Goal: Task Accomplishment & Management: Manage account settings

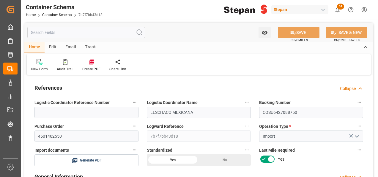
scroll to position [357, 0]
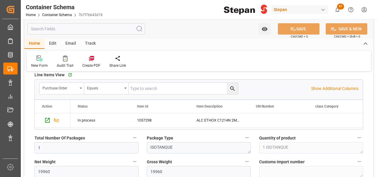
click at [52, 44] on div "Edit" at bounding box center [53, 44] width 16 height 10
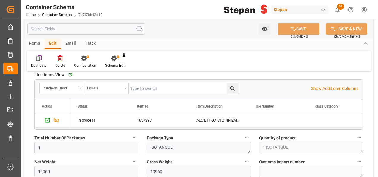
click at [42, 60] on div at bounding box center [38, 58] width 15 height 6
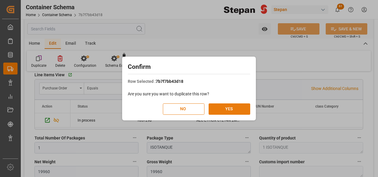
click at [241, 105] on button "YES" at bounding box center [230, 108] width 42 height 11
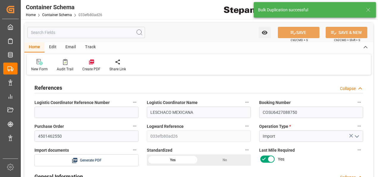
type input "14"
type input "55"
type input "1"
type input "19960"
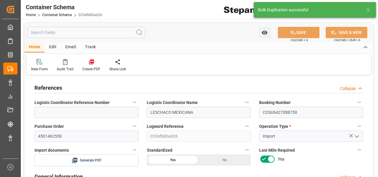
type input "12"
type input "Cosco"
type input "COSCO Shipping Co. Ltd."
type input "NLRTM"
type input "MXVER"
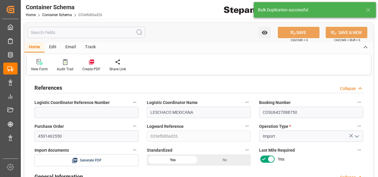
type input "MXVER"
type input "9356696"
type input "0"
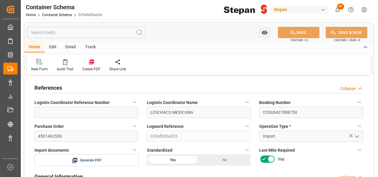
type input "[DATE] 00:00"
type input "[DATE]"
type input "[DATE] 12:30"
type input "[DATE] 00:00"
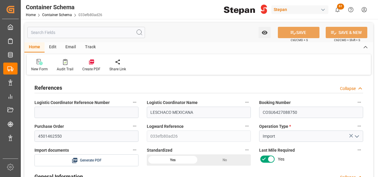
type input "[DATE] 00:00"
type input "[DATE] 13:03"
type input "[DATE] 21:00"
type input "[DATE] 00:00"
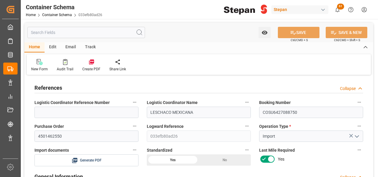
type input "[DATE] 23:00"
type input "[DATE]"
type input "[DATE] 16:40"
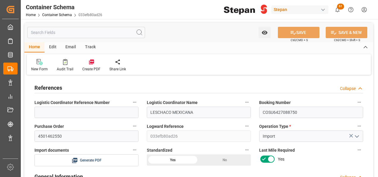
type input "[DATE]"
drag, startPoint x: 64, startPoint y: 134, endPoint x: 39, endPoint y: 132, distance: 25.0
click at [33, 134] on div "Purchase Order 4501462550" at bounding box center [86, 132] width 112 height 24
paste input "1"
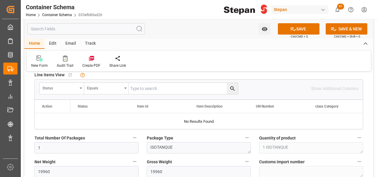
scroll to position [387, 0]
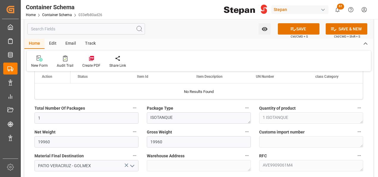
type input "4501462551"
click at [43, 139] on input "19960" at bounding box center [86, 141] width 104 height 11
click at [54, 138] on input "160" at bounding box center [86, 141] width 104 height 11
type input "19760"
drag, startPoint x: 164, startPoint y: 139, endPoint x: 143, endPoint y: 139, distance: 20.5
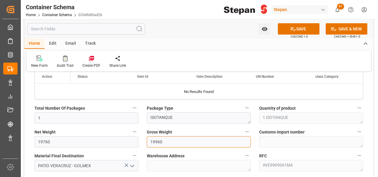
click at [145, 139] on div "Gross Weight 19960" at bounding box center [199, 138] width 112 height 24
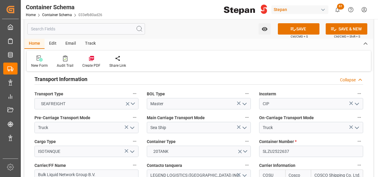
scroll to position [744, 0]
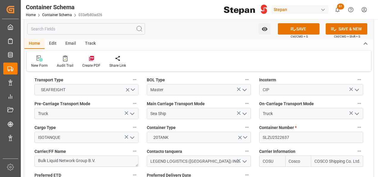
type input "19760"
drag, startPoint x: 302, startPoint y: 124, endPoint x: 263, endPoint y: 126, distance: 39.6
click at [263, 131] on input "SLZU2522637" at bounding box center [311, 136] width 104 height 11
drag, startPoint x: 244, startPoint y: 57, endPoint x: 282, endPoint y: 104, distance: 59.9
click at [244, 57] on div "New Form Audit Trail Create PDF Share Link" at bounding box center [199, 61] width 344 height 21
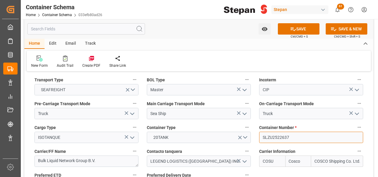
drag, startPoint x: 292, startPoint y: 129, endPoint x: 254, endPoint y: 129, distance: 38.4
click at [254, 129] on div "References Collapse Logistic Coordinator Reference Number Logistic Coordinator …" at bounding box center [198, 142] width 349 height 1618
paste input "71101"
type input "SLZU2571101"
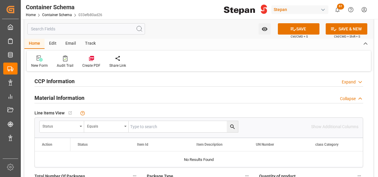
scroll to position [327, 0]
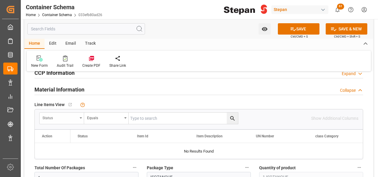
click at [79, 118] on div "Status" at bounding box center [62, 117] width 45 height 11
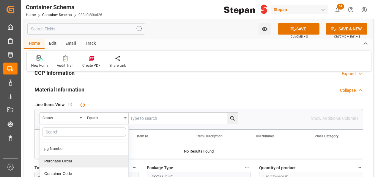
click at [48, 159] on div "Purchase Order" at bounding box center [84, 161] width 89 height 12
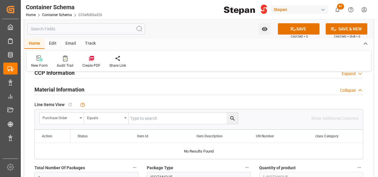
click at [146, 118] on input "text" at bounding box center [183, 117] width 109 height 11
paste input "4501462551"
type input "4501462551"
click at [234, 117] on icon "search button" at bounding box center [233, 118] width 6 height 6
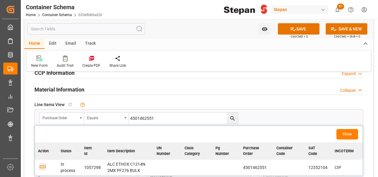
click at [42, 165] on icon "button" at bounding box center [43, 166] width 6 height 3
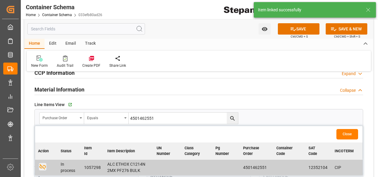
click at [350, 133] on button "Close" at bounding box center [348, 134] width 22 height 10
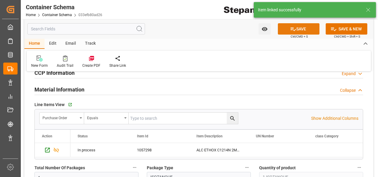
click at [303, 28] on button "SAVE" at bounding box center [299, 28] width 42 height 11
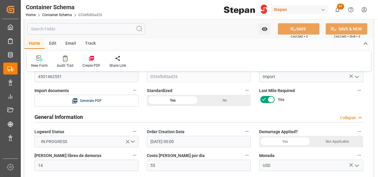
click at [54, 44] on div "Edit" at bounding box center [53, 44] width 16 height 10
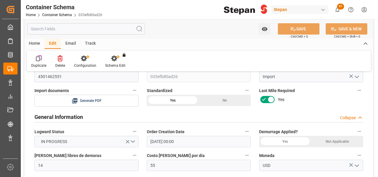
click at [40, 58] on icon at bounding box center [39, 58] width 6 height 6
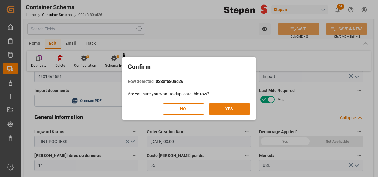
click at [226, 105] on button "YES" at bounding box center [230, 108] width 42 height 11
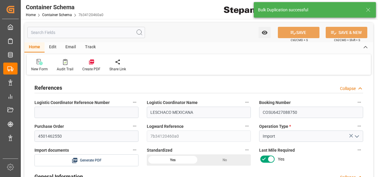
type input "14"
type input "55"
type input "1"
type input "19960"
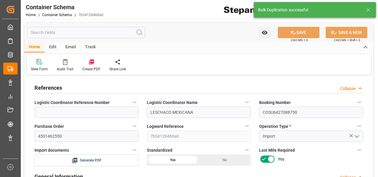
type input "12"
type input "Cosco"
type input "COSCO Shipping Co. Ltd."
type input "NLRTM"
type input "MXVER"
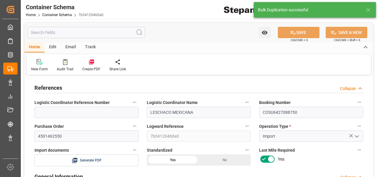
type input "MXVER"
type input "9356696"
type input "0"
click at [62, 134] on input "4501462550" at bounding box center [86, 135] width 104 height 11
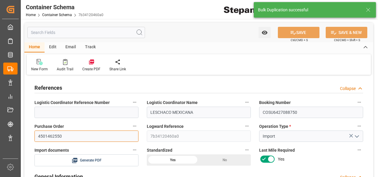
type input "[DATE] 00:00"
type input "[DATE]"
type input "[DATE] 12:30"
type input "[DATE] 00:00"
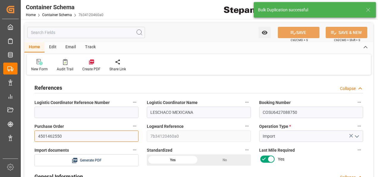
type input "[DATE] 00:00"
type input "[DATE] 13:03"
type input "[DATE] 21:00"
type input "[DATE] 00:00"
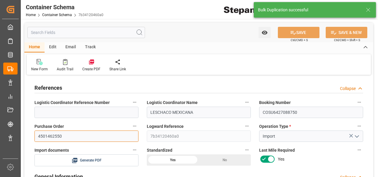
type input "[DATE] 23:00"
type input "[DATE]"
type input "11-09-2025 16:43"
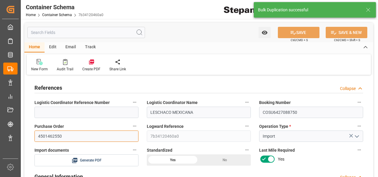
type input "[DATE]"
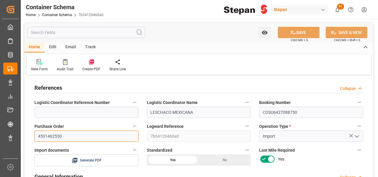
drag, startPoint x: 62, startPoint y: 134, endPoint x: 26, endPoint y: 135, distance: 36.6
paste input "2"
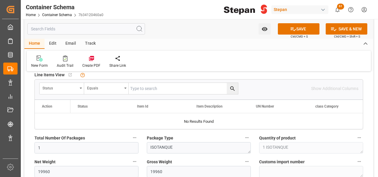
scroll to position [387, 0]
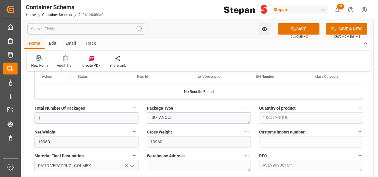
type input "4501462552"
click at [45, 141] on input "10" at bounding box center [86, 141] width 104 height 11
type input "1"
drag, startPoint x: 55, startPoint y: 140, endPoint x: 33, endPoint y: 140, distance: 22.6
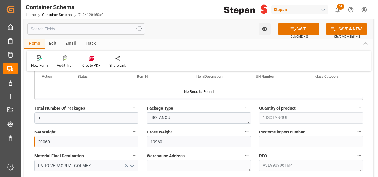
click at [33, 140] on div "Net Weight 20060" at bounding box center [86, 138] width 112 height 24
type input "20060"
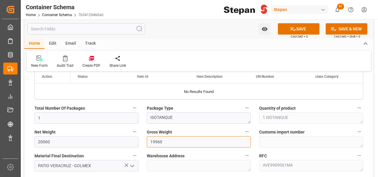
drag, startPoint x: 166, startPoint y: 139, endPoint x: 142, endPoint y: 138, distance: 23.5
click at [143, 138] on div "Gross Weight 19960" at bounding box center [199, 138] width 112 height 24
paste input "200"
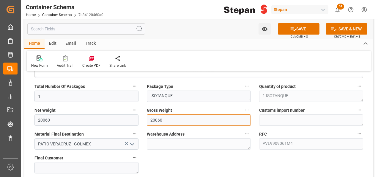
scroll to position [416, 0]
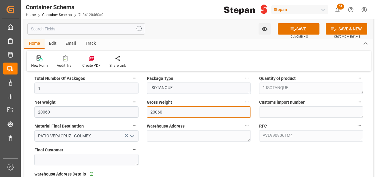
type input "20060"
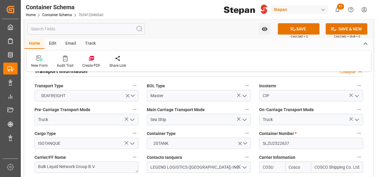
scroll to position [744, 0]
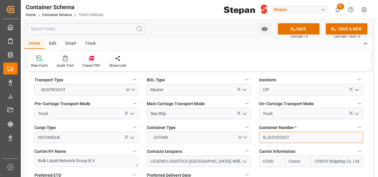
click at [246, 125] on div "References Collapse Logistic Coordinator Reference Number Logistic Coordinator …" at bounding box center [198, 142] width 349 height 1618
paste input "TIFU1002423"
type input "TIFU1002423"
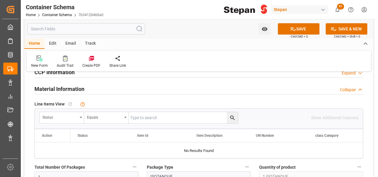
scroll to position [327, 0]
click at [93, 117] on div "Equals" at bounding box center [104, 117] width 35 height 7
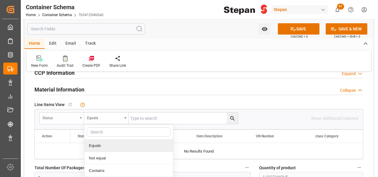
click at [76, 115] on div "Status" at bounding box center [60, 117] width 35 height 7
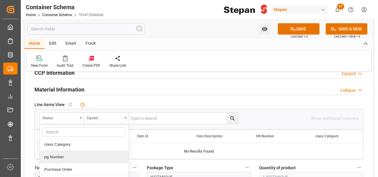
scroll to position [59, 0]
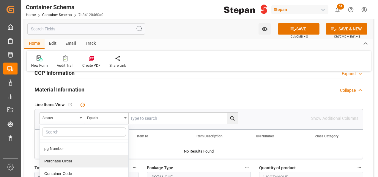
click at [63, 158] on div "Purchase Order" at bounding box center [84, 161] width 89 height 12
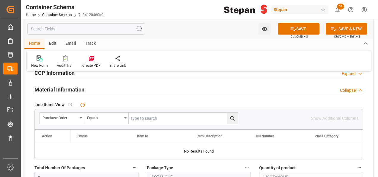
click at [147, 120] on input "text" at bounding box center [183, 117] width 109 height 11
paste input "4501462552"
type input "4501462552"
click at [230, 117] on icon "search button" at bounding box center [232, 118] width 4 height 4
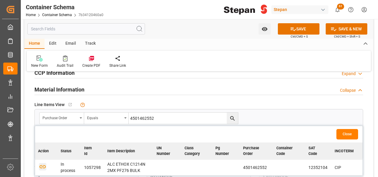
click at [41, 165] on icon "button" at bounding box center [42, 165] width 7 height 7
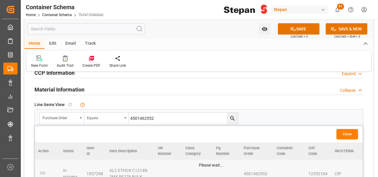
click at [350, 132] on button "Close" at bounding box center [348, 134] width 22 height 10
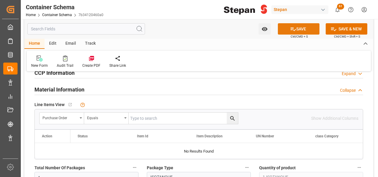
click at [303, 30] on button "SAVE" at bounding box center [299, 28] width 42 height 11
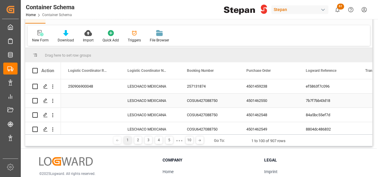
click at [261, 102] on div "4501462550" at bounding box center [268, 100] width 59 height 14
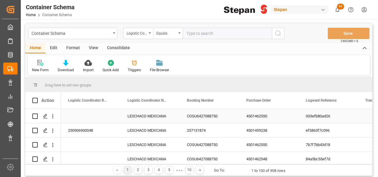
click at [200, 114] on div "COSU6427088750" at bounding box center [209, 116] width 59 height 14
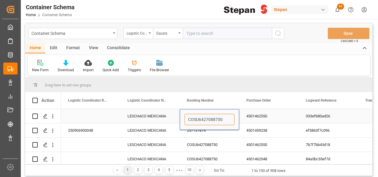
drag, startPoint x: 186, startPoint y: 118, endPoint x: 224, endPoint y: 117, distance: 38.1
click at [224, 117] on input "COSU6427088750" at bounding box center [210, 119] width 50 height 11
click at [150, 34] on div "Logistic Coordinator Reference Number" at bounding box center [138, 33] width 30 height 11
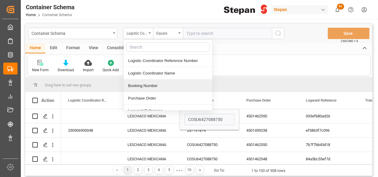
click at [142, 87] on div "Booking Number" at bounding box center [168, 85] width 89 height 12
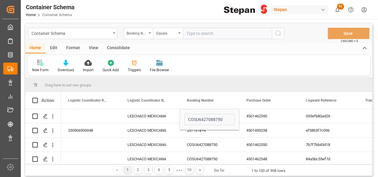
click at [197, 34] on input "text" at bounding box center [227, 33] width 89 height 11
paste input "COSU6427088750"
type input "COSU6427088750"
drag, startPoint x: 278, startPoint y: 31, endPoint x: 275, endPoint y: 29, distance: 4.0
click at [278, 32] on icon "search button" at bounding box center [278, 33] width 7 height 7
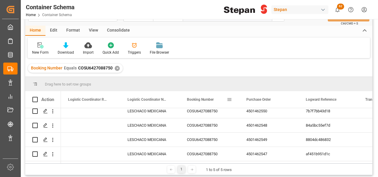
scroll to position [30, 0]
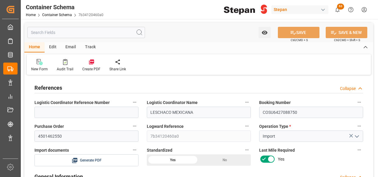
type input "14"
type input "55"
type input "1"
type input "19960"
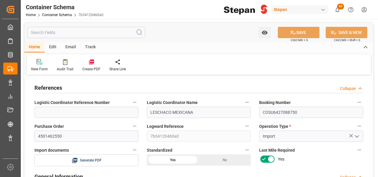
type input "19960"
type input "12"
type input "Cosco"
type input "COSCO Shipping Co. Ltd."
type input "NLRTM"
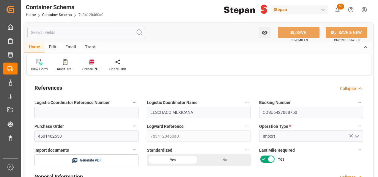
type input "MXVER"
type input "9356696"
type input "0"
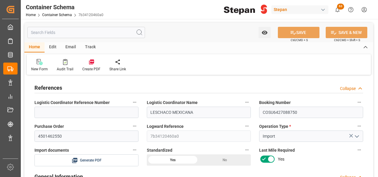
type input "[DATE] 00:00"
type input "[DATE]"
type input "[DATE] 12:30"
type input "[DATE] 00:00"
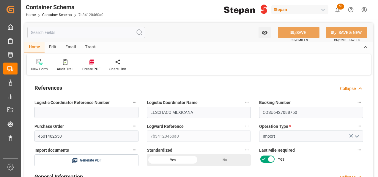
type input "[DATE] 00:00"
type input "[DATE] 13:03"
type input "[DATE] 21:00"
type input "[DATE] 00:00"
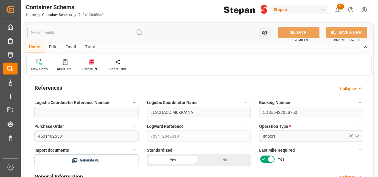
type input "[DATE] 23:00"
type input "[DATE]"
type input "11-09-2025 16:44"
type input "[DATE] 16:43"
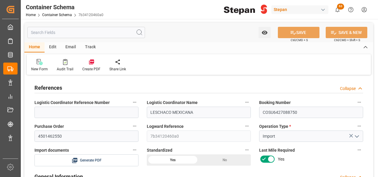
type input "[DATE]"
click at [52, 13] on link "Container Schema" at bounding box center [57, 15] width 30 height 4
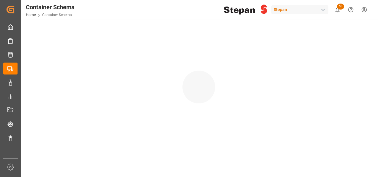
click at [52, 13] on div "Container Schema Home Container Schema Stepan 63 Notifications Only show unread…" at bounding box center [198, 9] width 362 height 19
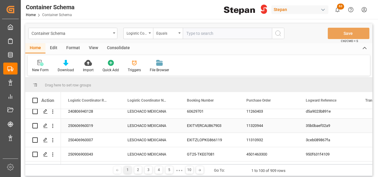
scroll to position [30, 0]
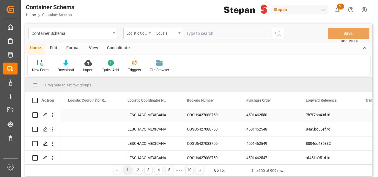
click at [188, 116] on div "COSU6427088750" at bounding box center [209, 115] width 59 height 14
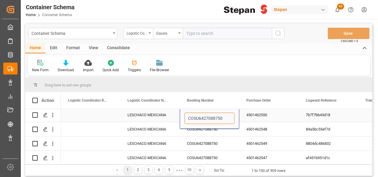
drag, startPoint x: 188, startPoint y: 116, endPoint x: 225, endPoint y: 118, distance: 36.6
click at [225, 118] on input "COSU6427088750" at bounding box center [210, 117] width 50 height 11
click at [148, 31] on div "Logistic Coordinator Reference Number" at bounding box center [138, 33] width 30 height 11
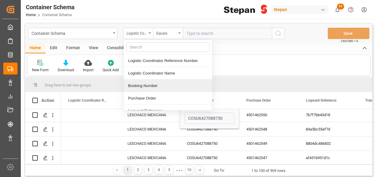
click at [150, 83] on div "Booking Number" at bounding box center [168, 85] width 89 height 12
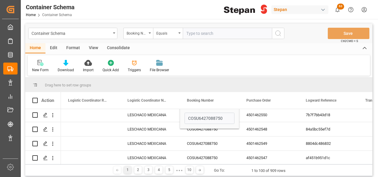
click at [197, 34] on input "text" at bounding box center [227, 33] width 89 height 11
paste input "COSU6427088750"
type input "COSU6427088750"
click at [277, 34] on icon "search button" at bounding box center [278, 33] width 7 height 7
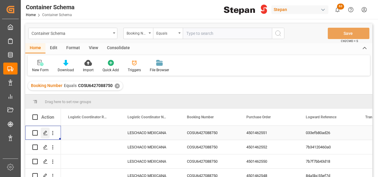
click at [44, 133] on polygon "Press SPACE to select this row." at bounding box center [45, 132] width 3 height 3
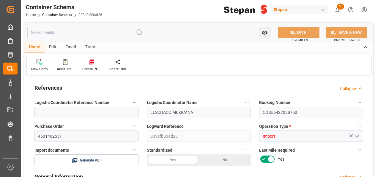
type input "14"
type input "55"
type input "1"
type input "19760"
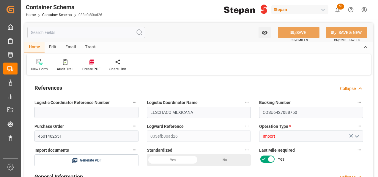
type input "19760"
type input "12"
type input "Cosco"
type input "COSCO Shipping Co. Ltd."
type input "NLRTM"
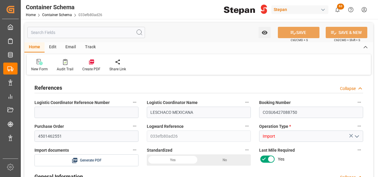
type input "MXVER"
type input "9356696"
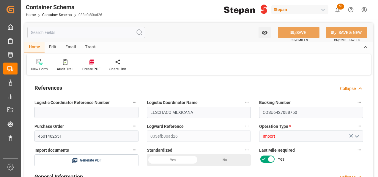
type input "9356696"
type input "0"
type input "11-09-2025 00:00"
type input "11-09-2025"
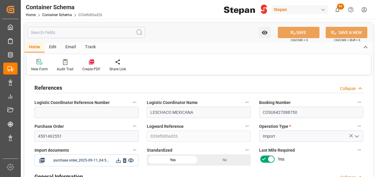
type input "29-08-2025 12:30"
type input "21-08-2025 00:00"
type input "29-08-2025 12:30"
type input "29-08-2025 13:03"
type input "[DATE] 21:00"
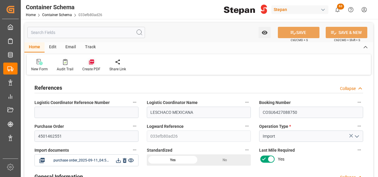
type input "[DATE] 00:00"
type input "[DATE] 21:00"
type input "[DATE] 23:00"
type input "[DATE]"
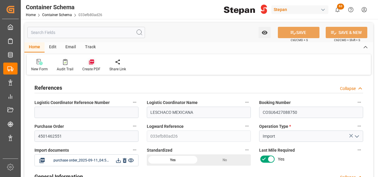
type input "11-09-2025 16:51"
type input "[DATE] 16:40"
type input "[DATE]"
click at [90, 62] on icon at bounding box center [91, 61] width 5 height 5
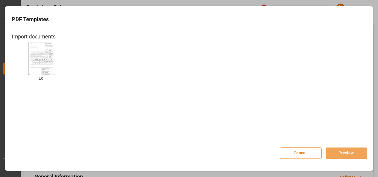
click at [29, 66] on div at bounding box center [41, 58] width 27 height 33
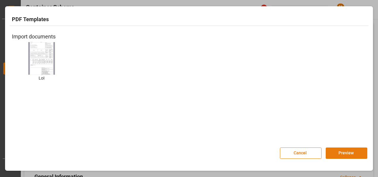
click at [344, 152] on button "Preview" at bounding box center [347, 152] width 42 height 11
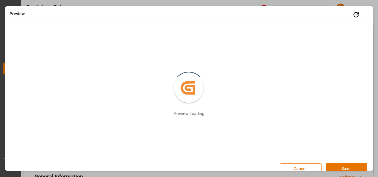
click at [300, 170] on button "Cancel" at bounding box center [301, 168] width 42 height 11
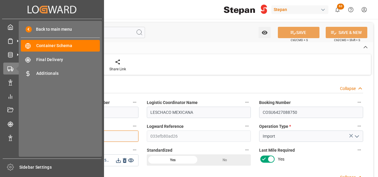
drag, startPoint x: 65, startPoint y: 132, endPoint x: 15, endPoint y: 131, distance: 49.4
click at [15, 131] on div "Created by potrace 1.15, written by Peter Selinger 2001-2017 Created by potrace…" at bounding box center [189, 88] width 378 height 177
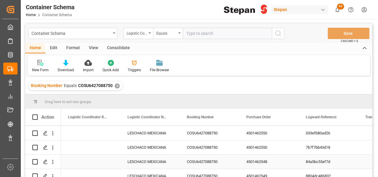
scroll to position [5, 0]
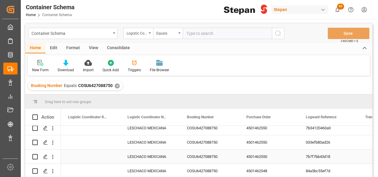
click at [255, 157] on div "4501462550" at bounding box center [268, 156] width 59 height 14
click at [45, 155] on icon "Press SPACE to select this row." at bounding box center [45, 156] width 5 height 5
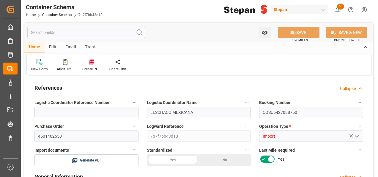
type input "14"
type input "55"
type input "1"
type input "19960"
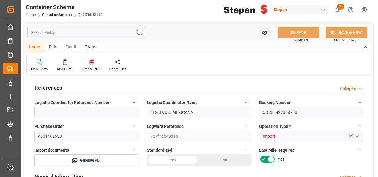
type input "19960"
type input "12"
type input "Cosco"
type input "COSCO Shipping Co. Ltd."
type input "NLRTM"
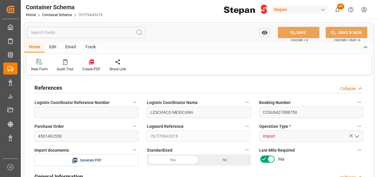
type input "MXVER"
type input "9356696"
type input "0"
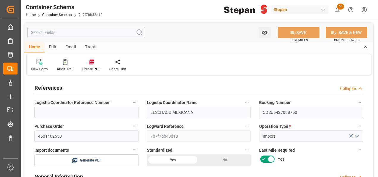
type input "[DATE] 00:00"
type input "[DATE]"
type input "[DATE] 12:30"
type input "[DATE] 00:00"
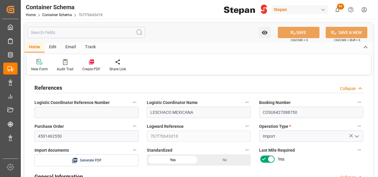
type input "[DATE] 00:00"
type input "[DATE] 13:03"
type input "[DATE] 21:00"
type input "[DATE] 00:00"
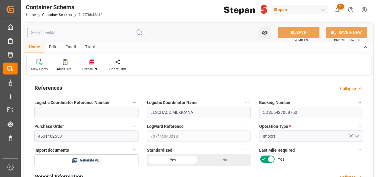
type input "[DATE] 23:00"
type input "[DATE]"
type input "11-09-2025 16:05"
type input "11-09-2025 16:01"
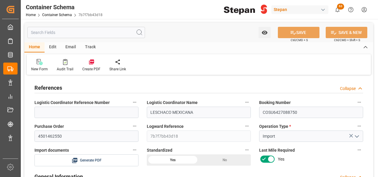
type input "[DATE]"
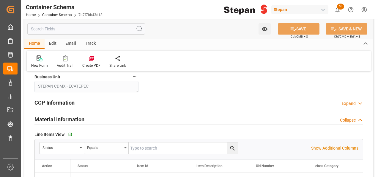
scroll to position [357, 0]
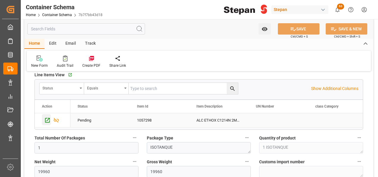
click at [48, 119] on icon "Press SPACE to select this row." at bounding box center [47, 120] width 6 height 6
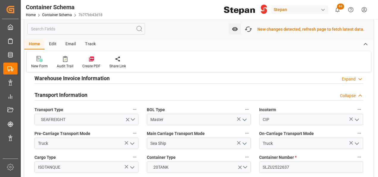
scroll to position [744, 0]
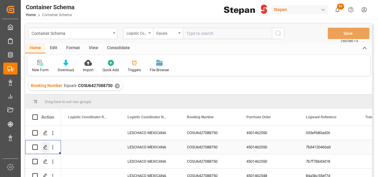
click at [45, 146] on icon "Press SPACE to select this row." at bounding box center [45, 147] width 5 height 5
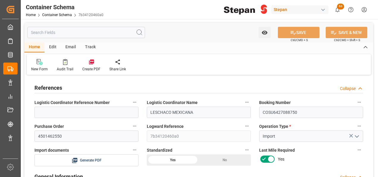
type input "14"
type input "55"
type input "1"
type input "19960"
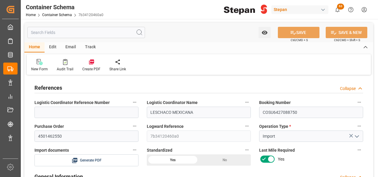
type input "19960"
type input "12"
type input "Cosco"
type input "COSCO Shipping Co. Ltd."
type input "NLRTM"
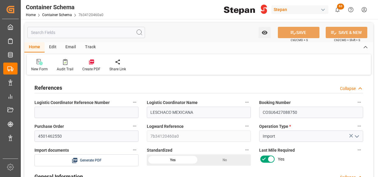
type input "MXVER"
type input "9356696"
type input "0"
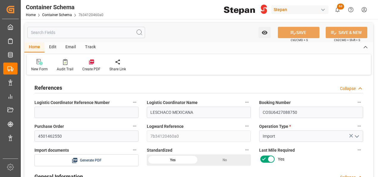
type input "[DATE] 00:00"
type input "[DATE]"
type input "[DATE] 12:30"
type input "[DATE] 00:00"
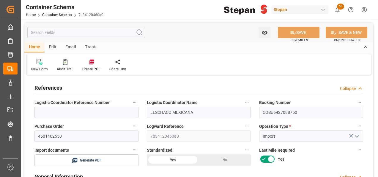
type input "[DATE] 00:00"
type input "[DATE] 13:03"
type input "[DATE] 21:00"
type input "[DATE] 00:00"
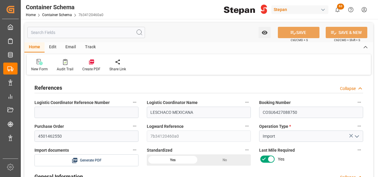
type input "[DATE] 23:00"
type input "[DATE]"
type input "[DATE] 16:45"
type input "[DATE] 16:43"
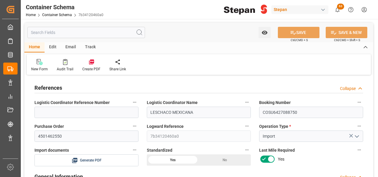
type input "[DATE]"
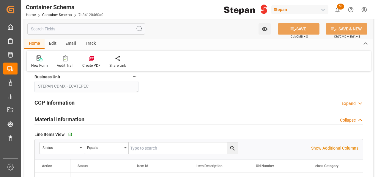
scroll to position [357, 0]
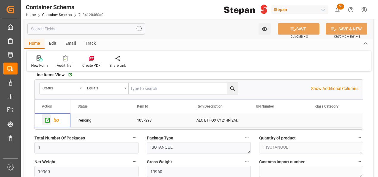
click at [48, 118] on icon "Press SPACE to select this row." at bounding box center [47, 120] width 6 height 6
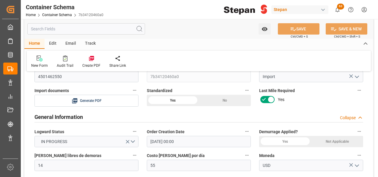
scroll to position [0, 0]
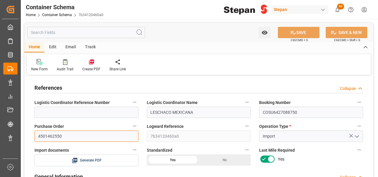
drag, startPoint x: 70, startPoint y: 133, endPoint x: 35, endPoint y: 133, distance: 35.1
click at [35, 133] on input "4501462550" at bounding box center [86, 135] width 104 height 11
paste input "2"
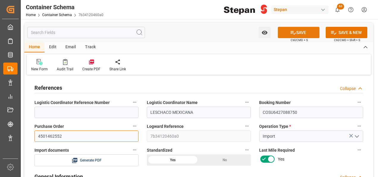
type input "4501462552"
click at [300, 32] on button "SAVE" at bounding box center [299, 32] width 42 height 11
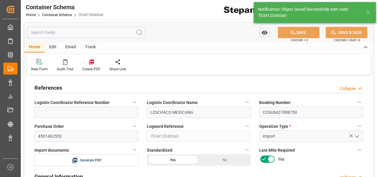
type input "11-09-2025 16:46"
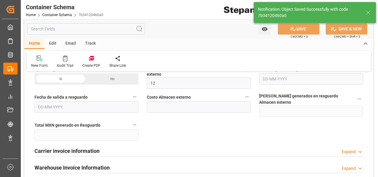
scroll to position [744, 0]
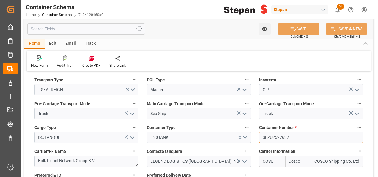
drag, startPoint x: 291, startPoint y: 128, endPoint x: 257, endPoint y: 124, distance: 34.7
click at [261, 131] on input "SLZU2522637" at bounding box center [311, 136] width 104 height 11
paste input "TIFU1002423"
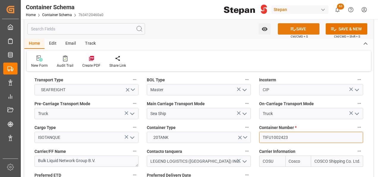
type input "TIFU1002423"
click at [297, 27] on button "SAVE" at bounding box center [299, 28] width 42 height 11
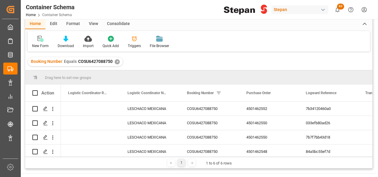
scroll to position [30, 0]
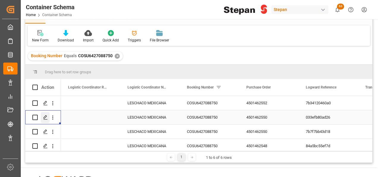
click at [42, 117] on div "Press SPACE to select this row." at bounding box center [45, 117] width 9 height 11
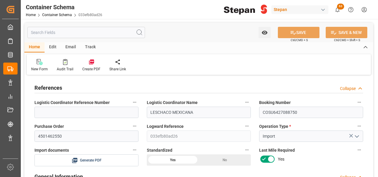
type input "14"
type input "55"
type input "1"
type input "19960"
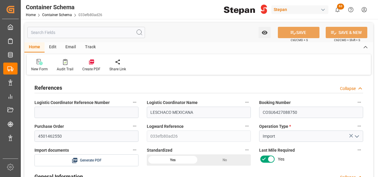
type input "19960"
type input "12"
type input "Cosco"
type input "COSCO Shipping Co. Ltd."
type input "NLRTM"
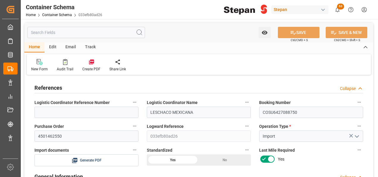
type input "MXVER"
type input "9356696"
type input "0"
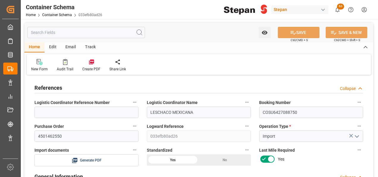
type input "[DATE] 00:00"
type input "[DATE]"
type input "[DATE] 12:30"
type input "[DATE] 00:00"
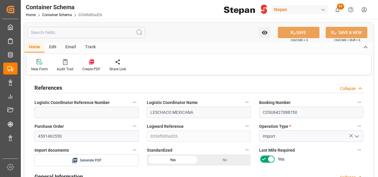
type input "[DATE] 00:00"
type input "[DATE] 13:03"
type input "[DATE] 21:00"
type input "[DATE] 00:00"
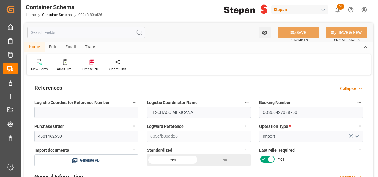
type input "[DATE] 23:00"
type input "[DATE]"
type input "[DATE] 16:45"
type input "11-09-2025 16:40"
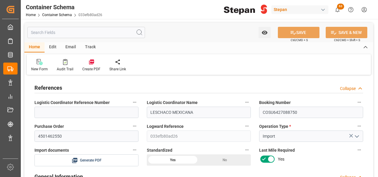
type input "[DATE]"
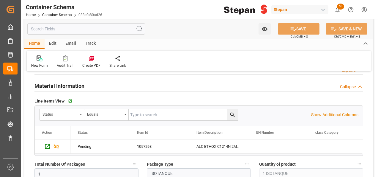
scroll to position [357, 0]
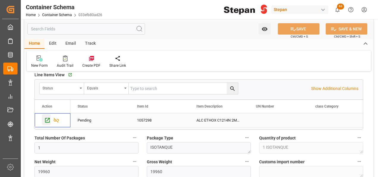
click at [49, 120] on icon "Press SPACE to select this row." at bounding box center [47, 120] width 6 height 6
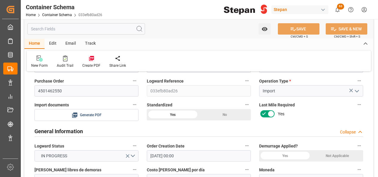
scroll to position [0, 0]
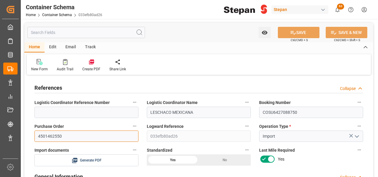
drag, startPoint x: 67, startPoint y: 133, endPoint x: 32, endPoint y: 133, distance: 35.1
click at [32, 133] on div "Purchase Order 4501462550" at bounding box center [86, 132] width 112 height 24
paste input "TIFU1002423"
type input "TIFU1002423"
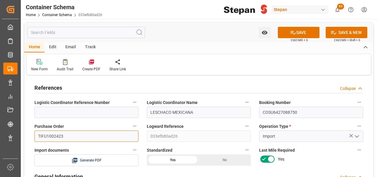
drag, startPoint x: 76, startPoint y: 137, endPoint x: 20, endPoint y: 137, distance: 55.9
click at [20, 137] on div "Created by potrace 1.15, written by Peter Selinger 2001-2017 Created by potrace…" at bounding box center [189, 88] width 378 height 177
paste input "4501462551"
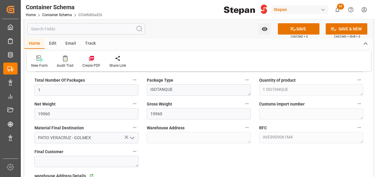
scroll to position [416, 0]
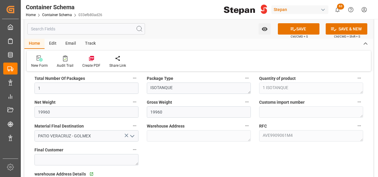
type input "4501462551"
click at [157, 110] on input "19960" at bounding box center [199, 111] width 104 height 11
type input "19760"
click at [44, 110] on input "19960" at bounding box center [86, 111] width 104 height 11
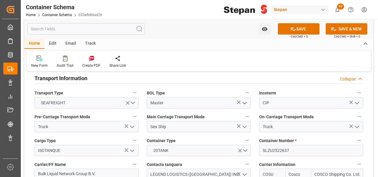
scroll to position [744, 0]
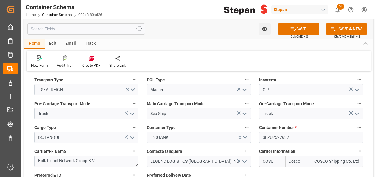
type input "19760"
drag, startPoint x: 291, startPoint y: 126, endPoint x: 248, endPoint y: 125, distance: 42.3
click at [248, 125] on div "References Collapse Logistic Coordinator Reference Number Logistic Coordinator …" at bounding box center [198, 142] width 349 height 1618
paste input "71101"
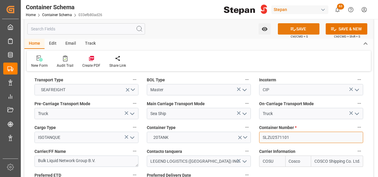
type input "SLZU2571101"
click at [301, 30] on button "SAVE" at bounding box center [299, 28] width 42 height 11
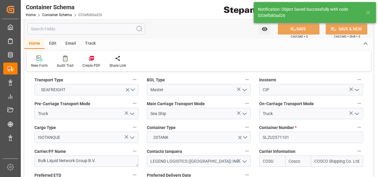
type input "11-09-2025 16:48"
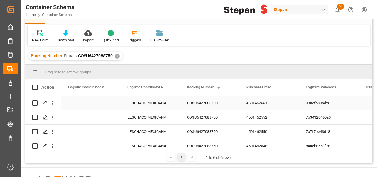
click at [265, 101] on div "4501462551" at bounding box center [268, 103] width 59 height 14
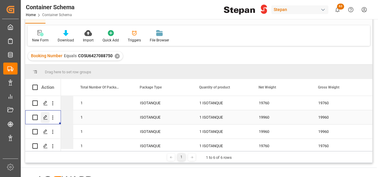
click at [45, 116] on polygon "Press SPACE to select this row." at bounding box center [45, 116] width 3 height 3
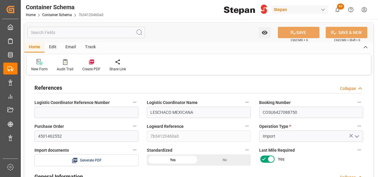
type input "14"
type input "55"
type input "1"
type input "19960"
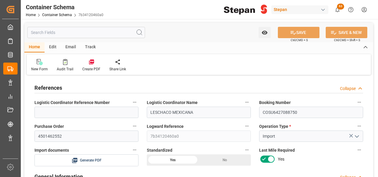
type input "19960"
type input "12"
type input "Cosco"
type input "COSCO Shipping Co. Ltd."
type input "NLRTM"
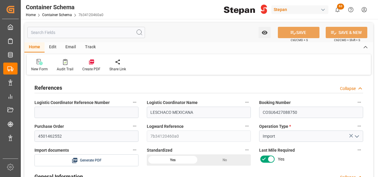
type input "MXVER"
type input "9356696"
type input "0"
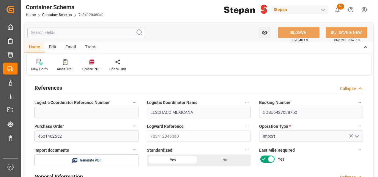
type input "[DATE] 00:00"
type input "[DATE]"
type input "[DATE] 12:30"
type input "[DATE] 00:00"
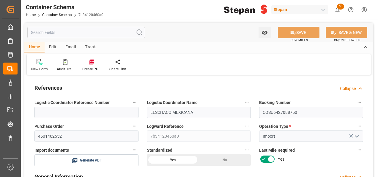
type input "[DATE] 00:00"
type input "[DATE] 13:03"
type input "[DATE] 21:00"
type input "[DATE] 00:00"
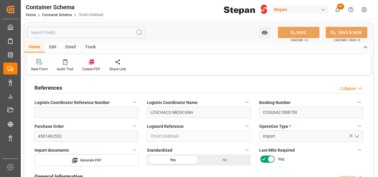
type input "[DATE] 23:00"
type input "[DATE]"
type input "11-09-2025 16:46"
type input "11-09-2025 16:43"
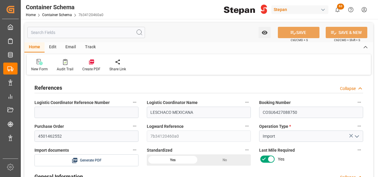
type input "[DATE]"
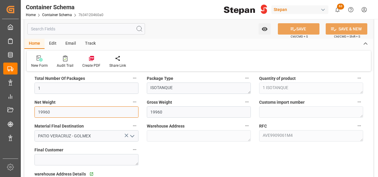
click at [55, 110] on input "19960" at bounding box center [86, 111] width 104 height 11
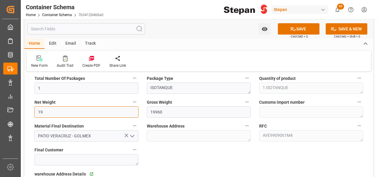
type input "1"
type input "0"
drag, startPoint x: 55, startPoint y: 110, endPoint x: 32, endPoint y: 107, distance: 23.7
click at [32, 107] on div "Net Weight 20060" at bounding box center [86, 108] width 112 height 24
type input "20060"
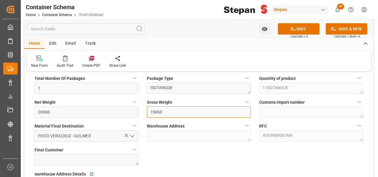
drag, startPoint x: 165, startPoint y: 110, endPoint x: 135, endPoint y: 111, distance: 29.8
paste input "200"
type input "20060"
click at [300, 32] on button "SAVE" at bounding box center [299, 28] width 42 height 11
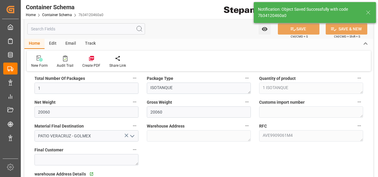
type input "11-09-2025 16:49"
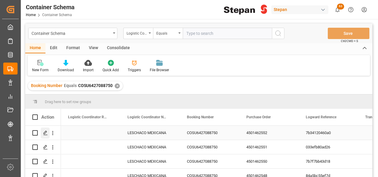
click at [43, 131] on icon "Press SPACE to select this row." at bounding box center [45, 132] width 5 height 5
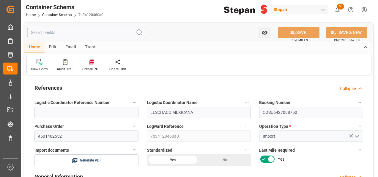
type input "14"
type input "55"
type input "1"
type input "20060"
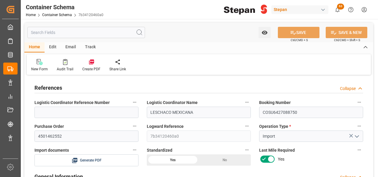
type input "20060"
type input "12"
type input "Cosco"
type input "COSCO Shipping Co. Ltd."
type input "NLRTM"
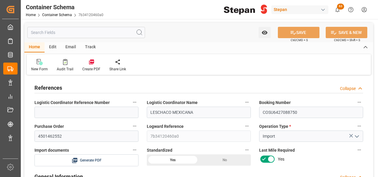
type input "MXVER"
type input "9356696"
type input "0"
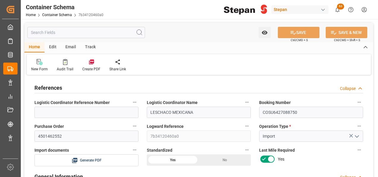
type input "[DATE] 00:00"
type input "[DATE]"
type input "[DATE] 12:30"
type input "[DATE] 00:00"
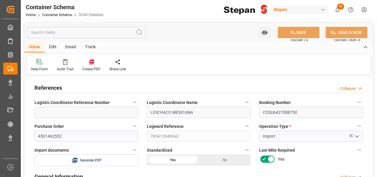
type input "[DATE] 00:00"
type input "[DATE] 13:03"
type input "[DATE] 21:00"
type input "[DATE] 00:00"
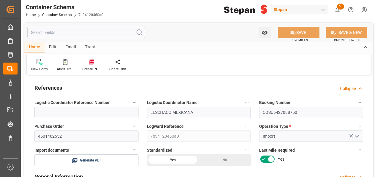
type input "[DATE] 23:00"
type input "[DATE]"
type input "11-09-2025 16:49"
type input "11-09-2025 16:43"
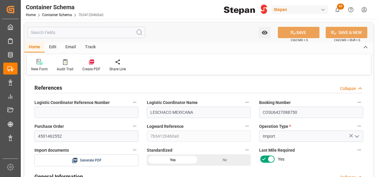
type input "[DATE]"
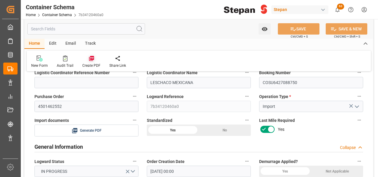
click at [89, 59] on icon at bounding box center [91, 58] width 5 height 5
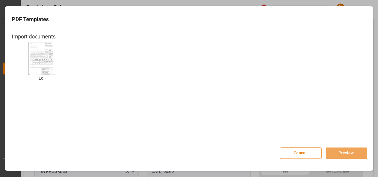
click at [40, 60] on img at bounding box center [42, 58] width 24 height 34
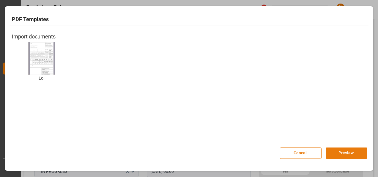
click at [339, 151] on button "Preview" at bounding box center [347, 152] width 42 height 11
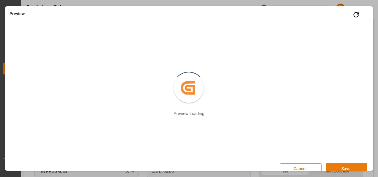
click at [338, 167] on button "Save" at bounding box center [347, 168] width 42 height 11
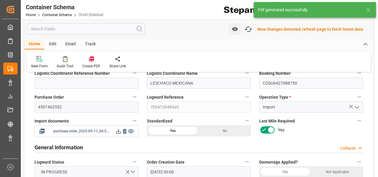
scroll to position [30, 0]
click at [118, 130] on icon at bounding box center [118, 130] width 5 height 5
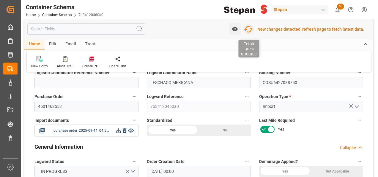
click at [253, 27] on icon "button" at bounding box center [249, 29] width 10 height 10
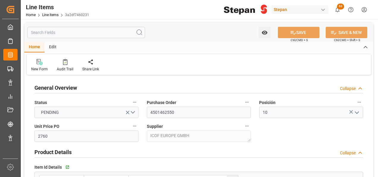
type input "2760"
type input "12352104"
type input "20000"
type input "19960"
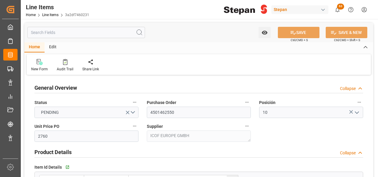
type input "55089.6"
type input "[DATE]"
type input "[DATE] 16:03"
type input "[DATE] 19:40"
type input "[DATE]"
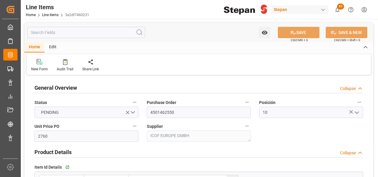
type input "[DATE]"
type input "2760"
type input "12352104"
type input "20000"
type input "20060"
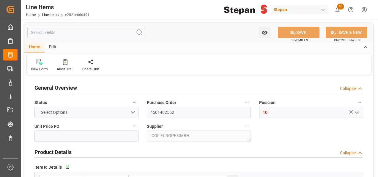
type input "20060"
type input "55365.6"
type input "[DATE]"
type input "[DATE] 16:44"
type input "[DATE] 19:40"
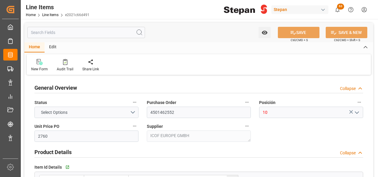
type input "[DATE]"
drag, startPoint x: 180, startPoint y: 113, endPoint x: 146, endPoint y: 113, distance: 33.9
click at [146, 113] on div "Purchase Order 4501462552" at bounding box center [199, 108] width 112 height 24
type input "2760"
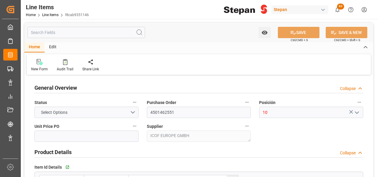
type input "12352104"
type input "20000"
type input "19760"
type input "54537.6"
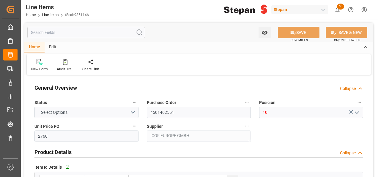
type input "[DATE]"
type input "[DATE] 16:42"
type input "[DATE] 19:40"
type input "[DATE]"
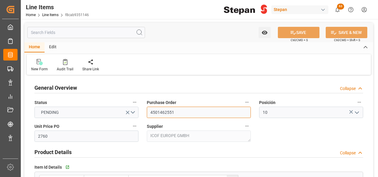
drag, startPoint x: 170, startPoint y: 111, endPoint x: 143, endPoint y: 111, distance: 26.5
click at [143, 111] on div "Purchase Order 4501462551" at bounding box center [199, 108] width 112 height 24
paste input "TIFU1002423"
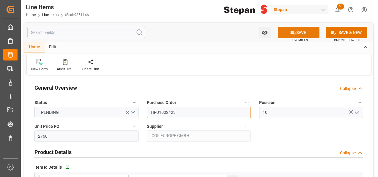
type input "TIFU1002423"
click at [307, 31] on button "SAVE" at bounding box center [299, 32] width 42 height 11
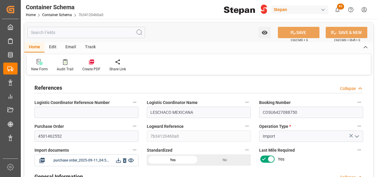
type input "14"
type input "55"
type input "1"
type input "20060"
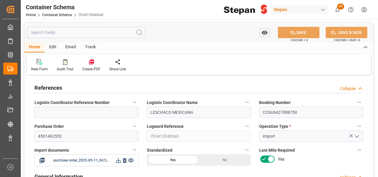
type input "20060"
type input "12"
type input "Cosco"
type input "COSCO Shipping Co. Ltd."
type input "NLRTM"
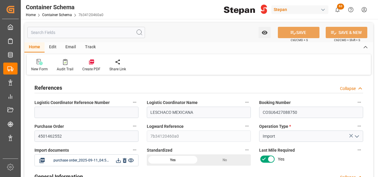
type input "MXVER"
type input "9356696"
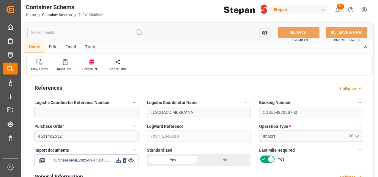
type input "9356696"
type input "0"
type input "[DATE] 00:00"
type input "[DATE]"
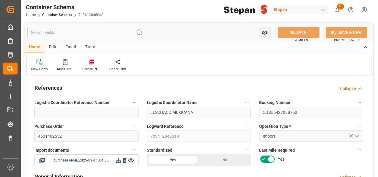
type input "[DATE] 12:30"
type input "[DATE] 00:00"
type input "[DATE] 12:30"
type input "[DATE] 13:03"
type input "[DATE] 21:00"
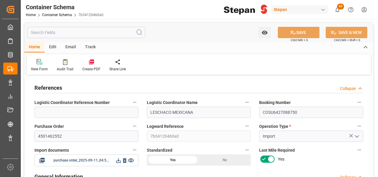
type input "[DATE] 00:00"
type input "[DATE] 21:00"
type input "[DATE] 23:00"
type input "[DATE]"
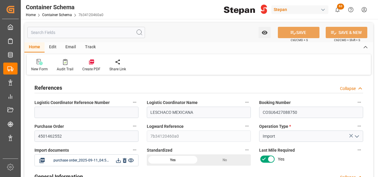
type input "[DATE] 16:50"
type input "[DATE] 16:43"
type input "[DATE]"
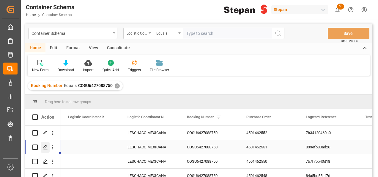
click at [46, 147] on polygon "Press SPACE to select this row." at bounding box center [45, 146] width 3 height 3
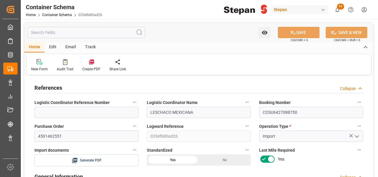
type input "14"
type input "55"
type input "1"
type input "19760"
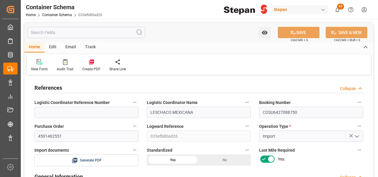
type input "19760"
type input "12"
type input "Cosco"
type input "COSCO Shipping Co. Ltd."
type input "NLRTM"
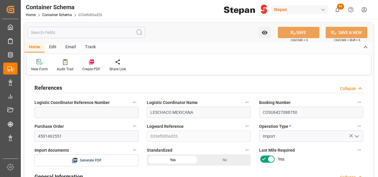
type input "MXVER"
type input "9356696"
type input "0"
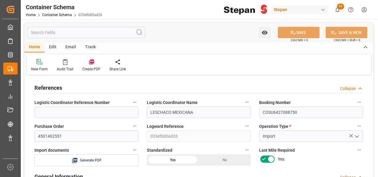
type input "[DATE] 00:00"
type input "[DATE]"
type input "[DATE] 12:30"
type input "[DATE] 00:00"
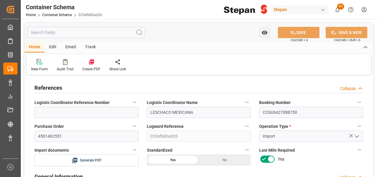
type input "[DATE] 00:00"
type input "[DATE] 13:03"
type input "[DATE] 21:00"
type input "[DATE] 00:00"
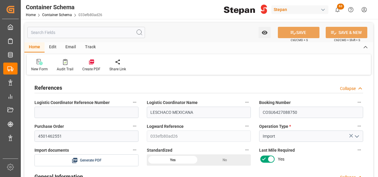
type input "[DATE] 23:00"
type input "[DATE]"
type input "11-09-2025 16:48"
type input "[DATE] 16:40"
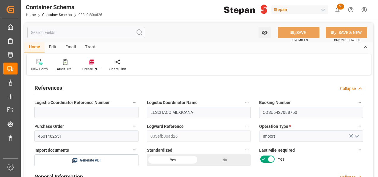
type input "[DATE]"
click at [90, 64] on icon at bounding box center [91, 61] width 5 height 5
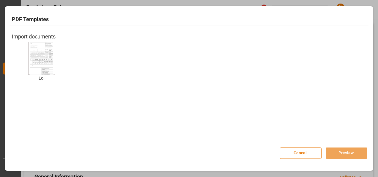
click at [48, 59] on img at bounding box center [42, 58] width 24 height 34
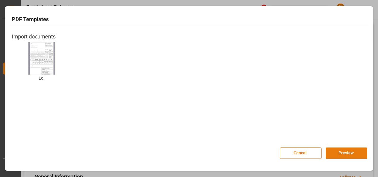
click at [341, 150] on button "Preview" at bounding box center [347, 152] width 42 height 11
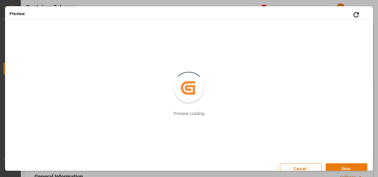
click at [346, 166] on button "Save" at bounding box center [347, 168] width 42 height 11
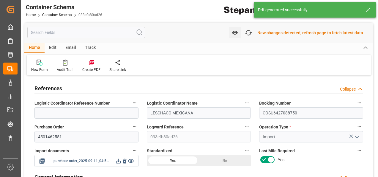
click at [120, 161] on icon at bounding box center [118, 161] width 6 height 6
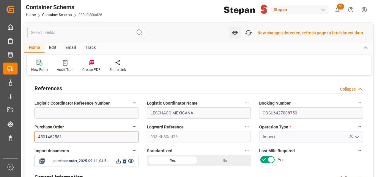
click at [67, 137] on input "4501462551" at bounding box center [86, 136] width 104 height 11
drag, startPoint x: 66, startPoint y: 137, endPoint x: 27, endPoint y: 138, distance: 38.7
click at [65, 138] on input "4501462551" at bounding box center [86, 136] width 104 height 11
type input "4"
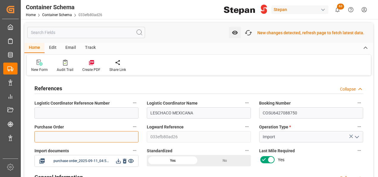
paste input "4501462551"
type input "4501462551"
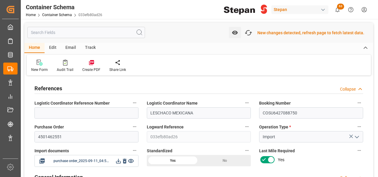
click at [271, 29] on div "Fetch latest updates New changes detected, refresh page to fetch latest data." at bounding box center [305, 33] width 126 height 12
click at [272, 32] on div "New changes detected, refresh page to fetch latest data." at bounding box center [311, 33] width 107 height 6
click at [257, 32] on div "Fetch latest updates New changes detected, refresh page to fetch latest data." at bounding box center [305, 33] width 126 height 12
click at [250, 32] on icon "button" at bounding box center [249, 33] width 10 height 10
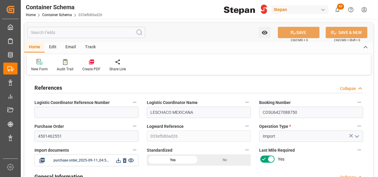
type input "14"
type input "55"
type input "1"
type input "19760"
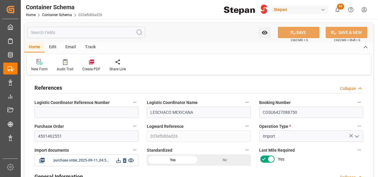
type input "19760"
type input "12"
type input "Cosco"
type input "COSCO Shipping Co. Ltd."
type input "NLRTM"
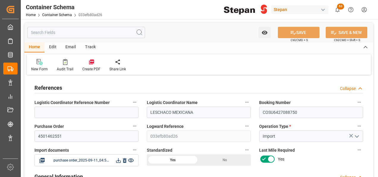
type input "MXVER"
type input "9356696"
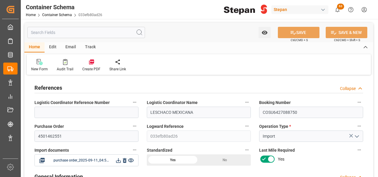
type input "9356696"
type input "0"
type input "[DATE] 00:00"
type input "[DATE]"
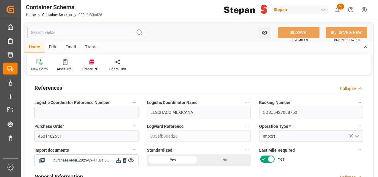
type input "[DATE] 12:30"
type input "[DATE] 00:00"
type input "[DATE] 12:30"
type input "[DATE] 13:03"
type input "[DATE] 21:00"
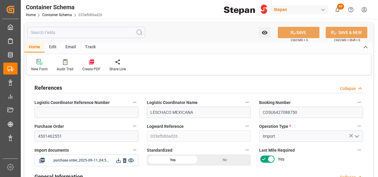
type input "[DATE] 00:00"
type input "[DATE] 21:00"
type input "[DATE] 23:00"
type input "[DATE]"
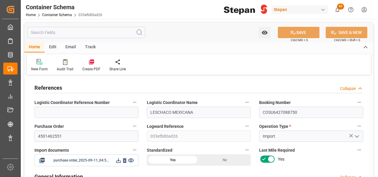
type input "[DATE] 16:51"
type input "[DATE] 16:40"
type input "[DATE]"
click at [119, 160] on icon at bounding box center [118, 160] width 6 height 6
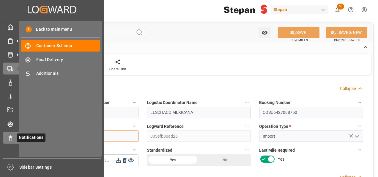
drag, startPoint x: 70, startPoint y: 134, endPoint x: 12, endPoint y: 134, distance: 57.7
click at [12, 134] on div "Created by potrace 1.15, written by [PERSON_NAME] [DATE]-[DATE] Created by potr…" at bounding box center [189, 88] width 378 height 177
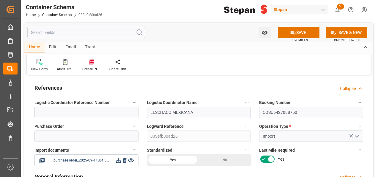
click at [32, 135] on div "Purchase Order" at bounding box center [86, 132] width 112 height 24
drag, startPoint x: 51, startPoint y: 132, endPoint x: 50, endPoint y: 135, distance: 3.3
click at [51, 132] on input at bounding box center [86, 135] width 104 height 11
paste input "4501462551"
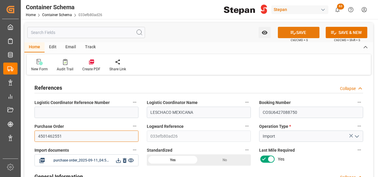
type input "4501462551"
click at [288, 32] on button "SAVE" at bounding box center [299, 32] width 42 height 11
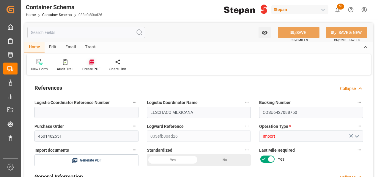
click at [90, 64] on icon at bounding box center [92, 62] width 6 height 6
type input "14"
type input "55"
type input "1"
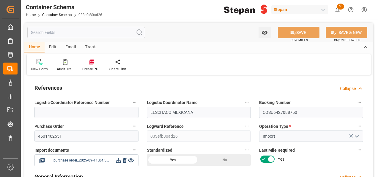
type input "19760"
type input "12"
type input "Cosco"
type input "COSCO Shipping Co. Ltd."
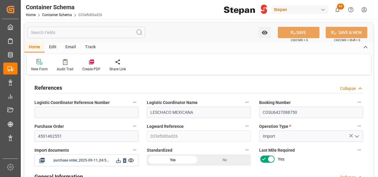
type input "NLRTM"
type input "MXVER"
type input "9356696"
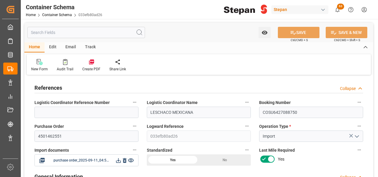
type input "9356696"
type input "0"
type input "[DATE] 00:00"
type input "[DATE]"
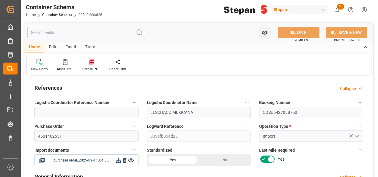
type input "[DATE]"
type input "[DATE] 12:30"
type input "[DATE] 00:00"
type input "[DATE] 12:30"
type input "[DATE] 13:03"
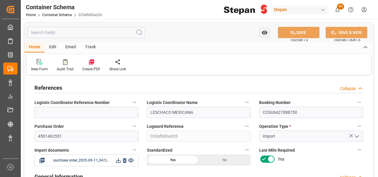
type input "[DATE] 21:00"
type input "[DATE] 00:00"
type input "[DATE] 21:00"
type input "[DATE] 23:00"
type input "[DATE]"
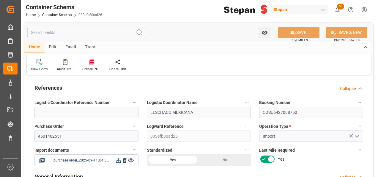
type input "[DATE]"
type input "[DATE] 16:51"
type input "[DATE] 16:40"
type input "[DATE]"
click at [90, 59] on icon at bounding box center [92, 62] width 6 height 6
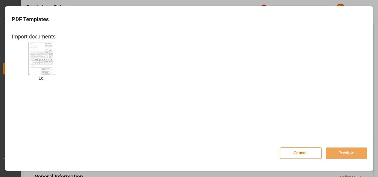
drag, startPoint x: 27, startPoint y: 50, endPoint x: 97, endPoint y: 116, distance: 95.9
click at [27, 50] on div "LoI LoI" at bounding box center [41, 66] width 59 height 48
click at [17, 45] on div "LoI LoI" at bounding box center [41, 66] width 59 height 48
click at [47, 56] on img at bounding box center [42, 58] width 24 height 34
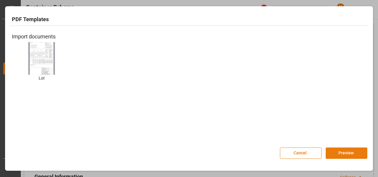
click at [345, 149] on button "Preview" at bounding box center [347, 152] width 42 height 11
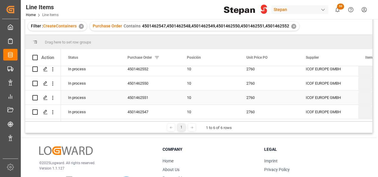
scroll to position [89, 0]
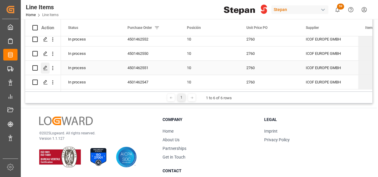
click at [43, 67] on icon "Press SPACE to select this row." at bounding box center [45, 67] width 5 height 5
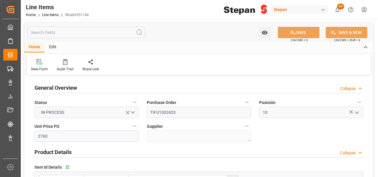
type input "2760"
type input "12352104"
type input "20000"
type input "19760"
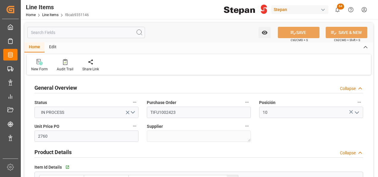
type input "54537.6"
type input "[DATE]"
type input "[DATE] 16:55"
type input "[DATE] 19:40"
drag, startPoint x: 179, startPoint y: 114, endPoint x: 135, endPoint y: 115, distance: 44.0
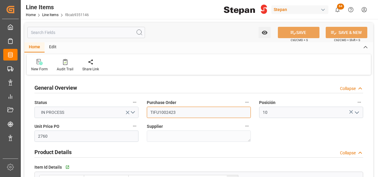
paste input "4501462551"
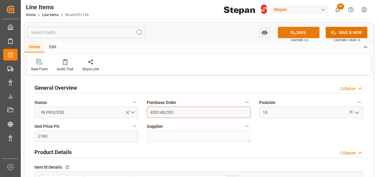
type input "4501462551"
click at [296, 32] on button "SAVE" at bounding box center [299, 32] width 42 height 11
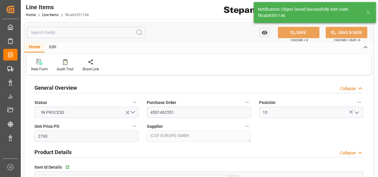
type textarea "ICOF EUROPE GMBH"
type textarea "STEPAN CDMX - ECATEPEC"
type input "[DATE] 17:07"
type input "[DATE]"
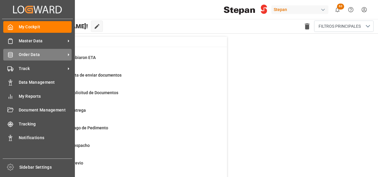
click at [13, 55] on icon at bounding box center [10, 55] width 6 height 6
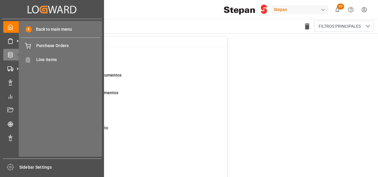
click at [19, 68] on div "Back to main menu Purchase Orders Purchase Orders Line Items Line Items" at bounding box center [60, 89] width 83 height 136
click at [12, 68] on icon at bounding box center [10, 69] width 6 height 6
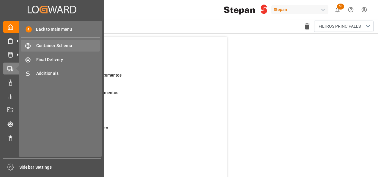
click at [45, 46] on span "Container Schema" at bounding box center [68, 46] width 64 height 6
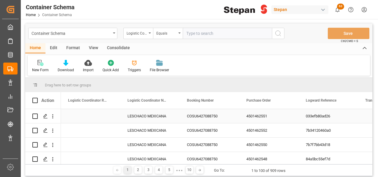
click at [201, 117] on div "COSU6427088750" at bounding box center [209, 116] width 59 height 14
click at [44, 114] on icon "Press SPACE to select this row." at bounding box center [45, 116] width 5 height 5
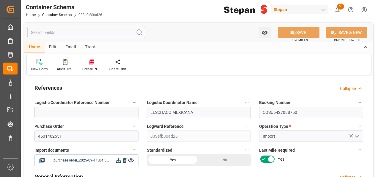
type input "14"
type input "55"
type input "1"
type input "19760"
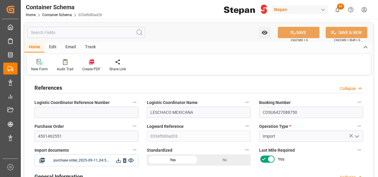
type input "19760"
type input "12"
type input "Cosco"
type input "COSCO Shipping Co. Ltd."
type input "NLRTM"
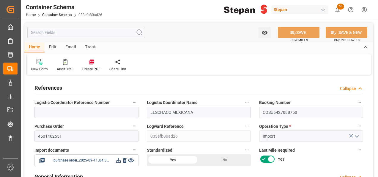
type input "MXVER"
type input "9356696"
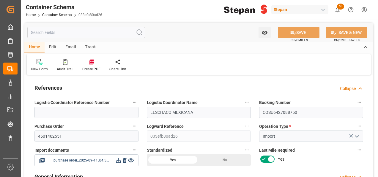
type input "9356696"
type input "0"
type input "[DATE] 00:00"
type input "[DATE]"
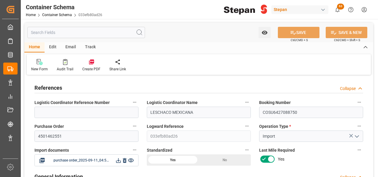
type input "[DATE] 12:30"
type input "[DATE] 00:00"
type input "[DATE] 12:30"
type input "[DATE] 13:03"
type input "[DATE] 21:00"
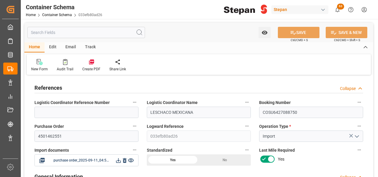
type input "[DATE] 00:00"
type input "[DATE] 21:00"
type input "[DATE] 23:00"
type input "[DATE]"
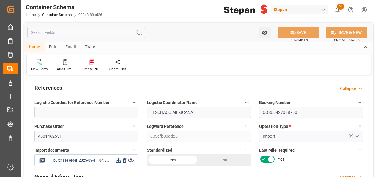
type input "[DATE] 16:51"
type input "[DATE] 16:40"
type input "[DATE]"
click at [117, 159] on icon at bounding box center [118, 160] width 6 height 6
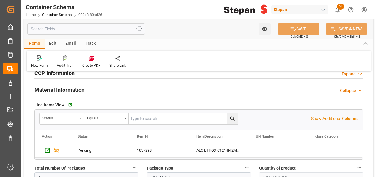
scroll to position [327, 0]
click at [46, 151] on icon "Press SPACE to select this row." at bounding box center [47, 150] width 5 height 5
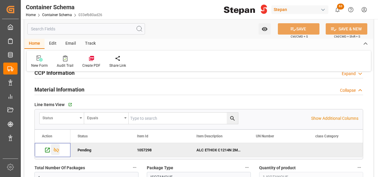
click at [56, 150] on icon "Press SPACE to deselect this row." at bounding box center [56, 150] width 6 height 6
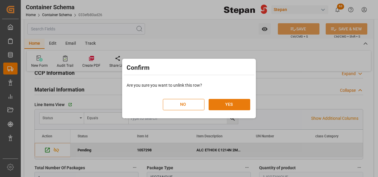
click at [228, 104] on button "YES" at bounding box center [230, 104] width 42 height 11
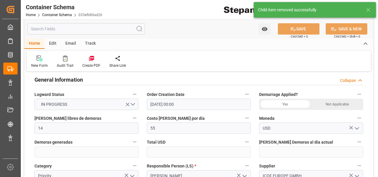
scroll to position [59, 0]
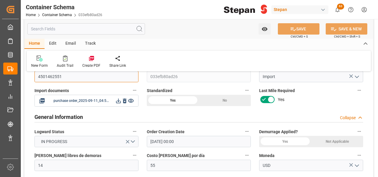
drag, startPoint x: 66, startPoint y: 77, endPoint x: 23, endPoint y: 72, distance: 43.5
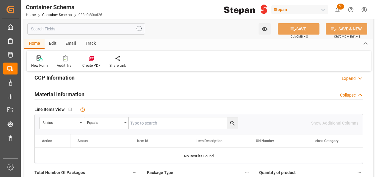
scroll to position [327, 0]
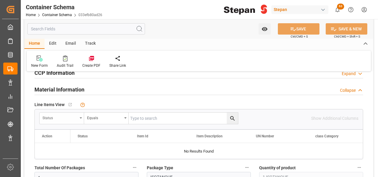
click at [79, 117] on div "Status" at bounding box center [62, 117] width 45 height 11
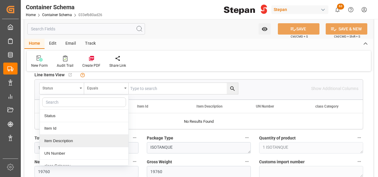
scroll to position [30, 0]
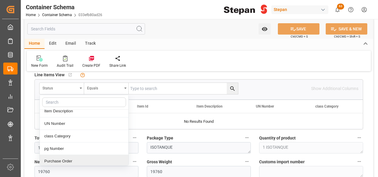
click at [53, 157] on div "Purchase Order" at bounding box center [84, 161] width 89 height 12
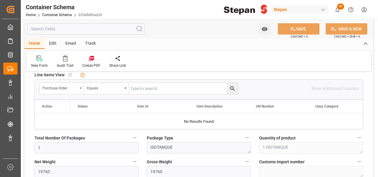
click at [142, 90] on input "text" at bounding box center [183, 88] width 109 height 11
paste input "4501462551"
type input "4501462551"
click at [231, 87] on icon "search button" at bounding box center [233, 88] width 6 height 6
click at [232, 87] on icon "search button" at bounding box center [233, 88] width 6 height 6
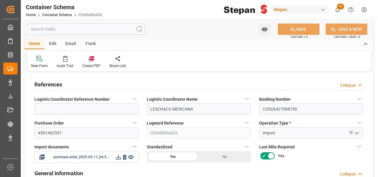
scroll to position [0, 0]
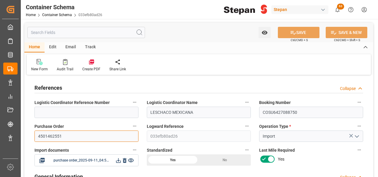
click at [58, 136] on input "4501462551" at bounding box center [86, 135] width 104 height 11
drag, startPoint x: 68, startPoint y: 136, endPoint x: 38, endPoint y: 136, distance: 30.0
click at [38, 136] on input "4501462551" at bounding box center [86, 135] width 104 height 11
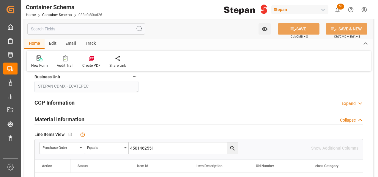
scroll to position [327, 0]
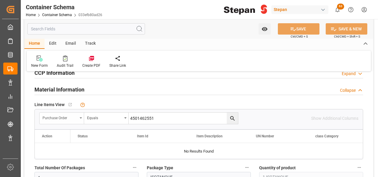
click at [81, 117] on icon "open menu" at bounding box center [81, 117] width 2 height 1
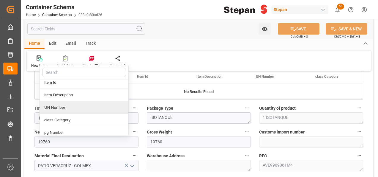
scroll to position [30, 0]
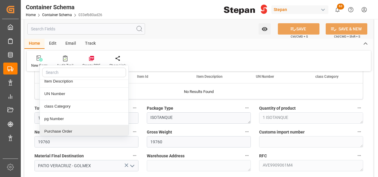
click at [53, 127] on div "Purchase Order" at bounding box center [84, 131] width 89 height 12
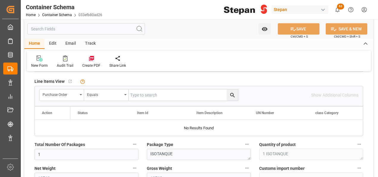
scroll to position [297, 0]
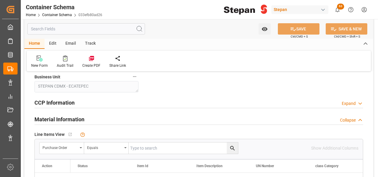
click at [140, 147] on input "text" at bounding box center [183, 147] width 109 height 11
paste input "4501462551"
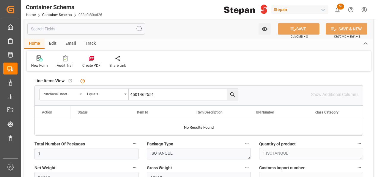
scroll to position [357, 0]
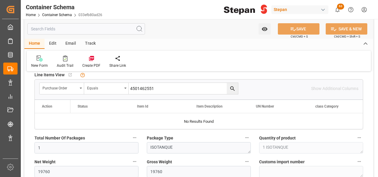
type input "4501462551"
click at [232, 85] on icon "search button" at bounding box center [233, 88] width 6 height 6
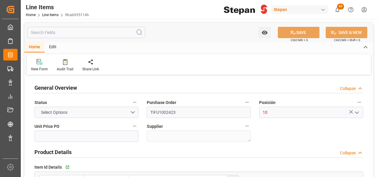
type input "2760"
type input "12352104"
type input "20000"
type input "19760"
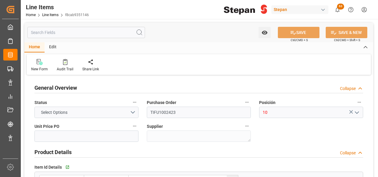
type input "54537.6"
type input "27-08-2025"
type input "11-09-2025 16:47"
type input "19-05-2025 19:40"
drag, startPoint x: 178, startPoint y: 112, endPoint x: 143, endPoint y: 112, distance: 34.8
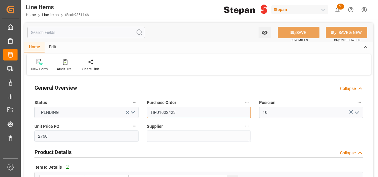
click at [143, 112] on div "Purchase Order TIFU1002423" at bounding box center [199, 108] width 112 height 24
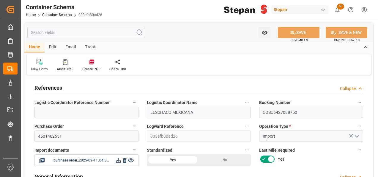
type input "14"
type input "55"
type input "1"
type input "19760"
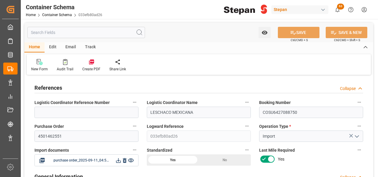
type input "12"
type input "Cosco"
type input "COSCO Shipping Co. Ltd."
type input "NLRTM"
type input "MXVER"
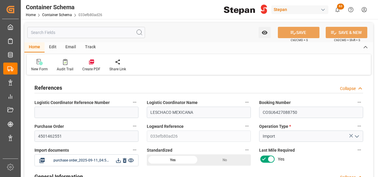
type input "MXVER"
type input "9356696"
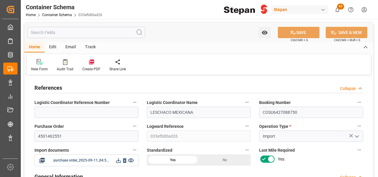
type input "0"
type input "[DATE] 00:00"
type input "[DATE]"
type input "[DATE] 12:30"
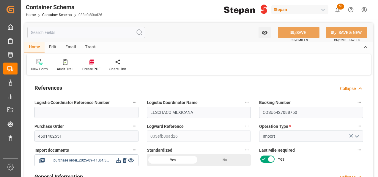
type input "[DATE] 00:00"
type input "[DATE] 12:30"
type input "[DATE] 13:03"
type input "16-09-2025 21:00"
type input "16-09-2025 00:00"
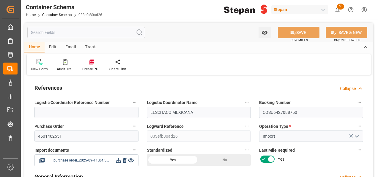
type input "16-09-2025 21:00"
type input "17-09-2025 23:00"
type input "11-09-2025"
type input "11-09-2025 16:51"
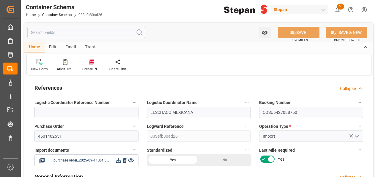
type input "11-09-2025 16:40"
type input "11-09-2025"
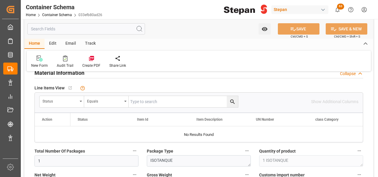
scroll to position [357, 0]
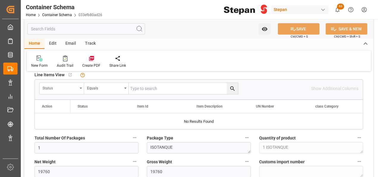
click at [79, 87] on div "Status" at bounding box center [62, 88] width 45 height 11
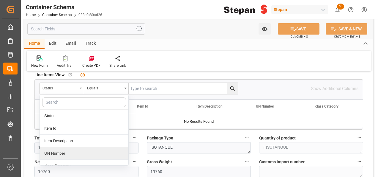
scroll to position [30, 0]
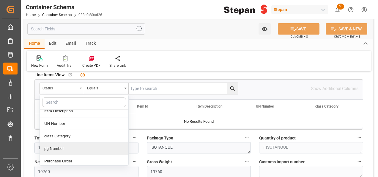
click at [56, 147] on div "pg Number" at bounding box center [84, 148] width 89 height 12
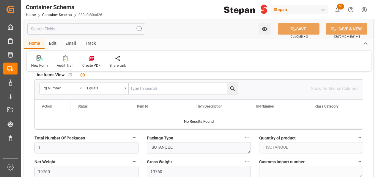
click at [138, 87] on input "text" at bounding box center [183, 88] width 109 height 11
paste input "4501462551"
type input "4501462551"
click at [235, 85] on icon "search button" at bounding box center [233, 88] width 6 height 6
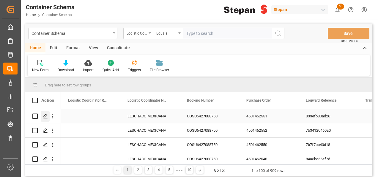
click at [45, 116] on icon "Press SPACE to select this row." at bounding box center [45, 116] width 5 height 5
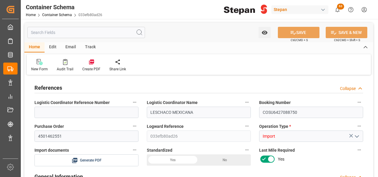
type input "14"
type input "55"
type input "1"
type input "19760"
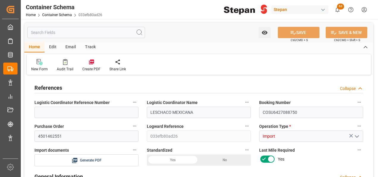
type input "12"
type input "Cosco"
type input "COSCO Shipping Co. Ltd."
type input "NLRTM"
type input "MXVER"
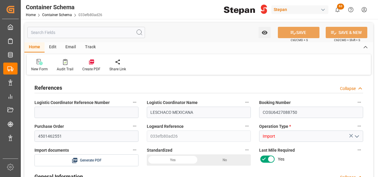
type input "MXVER"
type input "9356696"
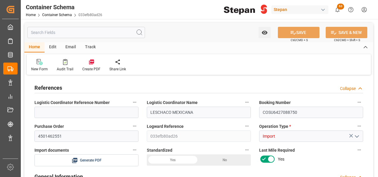
type input "0"
type input "[DATE] 00:00"
type input "[DATE]"
type input "[DATE] 12:30"
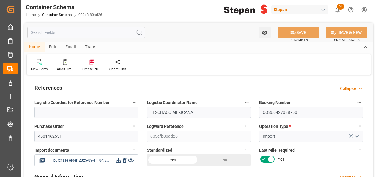
type input "[DATE] 00:00"
type input "[DATE] 12:30"
type input "[DATE] 13:03"
type input "[DATE] 21:00"
type input "[DATE] 00:00"
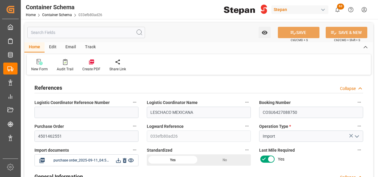
type input "[DATE] 21:00"
type input "[DATE] 23:00"
type input "[DATE]"
type input "11-09-2025 16:51"
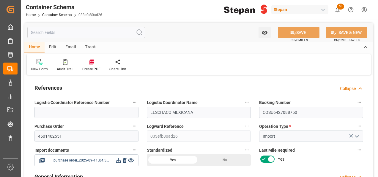
type input "11-09-2025 16:40"
type input "[DATE]"
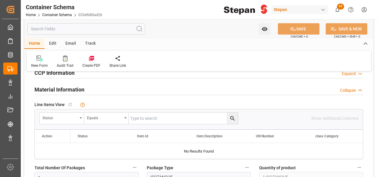
scroll to position [357, 0]
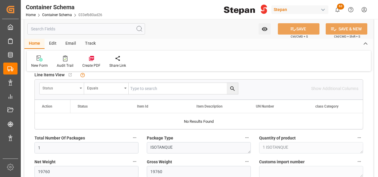
click at [81, 88] on div "Status" at bounding box center [62, 88] width 45 height 11
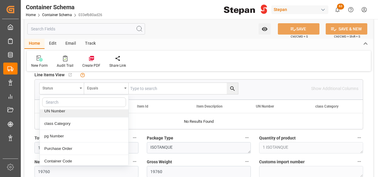
scroll to position [54, 0]
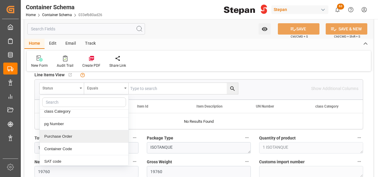
click at [63, 136] on div "Purchase Order" at bounding box center [84, 136] width 89 height 12
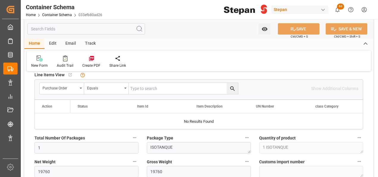
click at [134, 86] on input "text" at bounding box center [183, 88] width 109 height 11
paste input "4501462551"
type input "4501462551"
click at [230, 89] on icon "search button" at bounding box center [233, 88] width 6 height 6
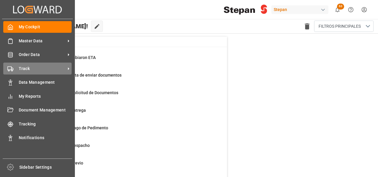
click at [11, 70] on circle at bounding box center [11, 70] width 1 height 1
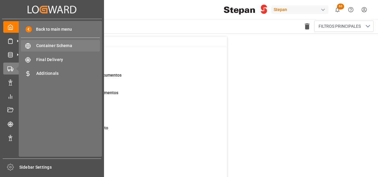
click at [58, 47] on span "Container Schema" at bounding box center [68, 46] width 64 height 6
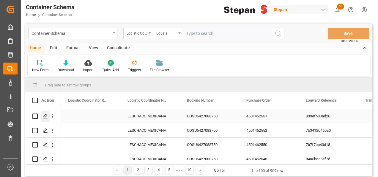
click at [44, 115] on icon "Press SPACE to select this row." at bounding box center [45, 116] width 5 height 5
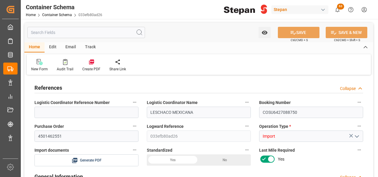
type input "14"
type input "55"
type input "1"
type input "19760"
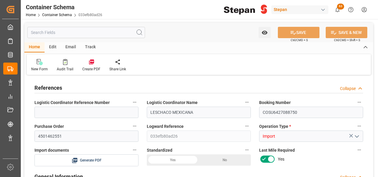
type input "12"
type input "Cosco"
type input "COSCO Shipping Co. Ltd."
type input "NLRTM"
type input "MXVER"
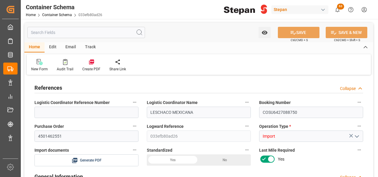
type input "MXVER"
type input "9356696"
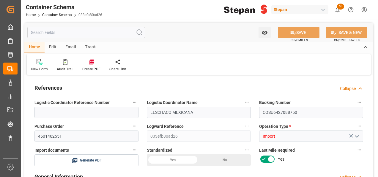
type input "0"
type input "[DATE] 00:00"
type input "[DATE]"
type input "[DATE] 12:30"
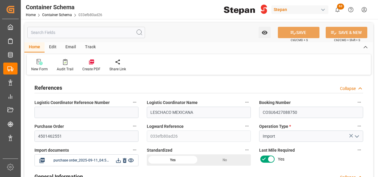
type input "[DATE] 00:00"
type input "[DATE] 12:30"
type input "[DATE] 13:03"
type input "[DATE] 21:00"
type input "[DATE] 00:00"
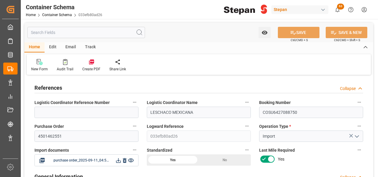
type input "[DATE] 21:00"
type input "[DATE] 23:00"
type input "[DATE]"
type input "[DATE] 16:51"
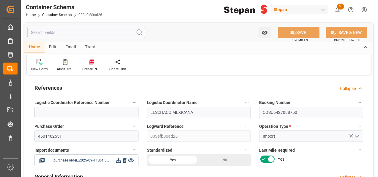
type input "[DATE] 16:40"
type input "[DATE]"
drag, startPoint x: 63, startPoint y: 134, endPoint x: 30, endPoint y: 132, distance: 32.8
click at [30, 132] on div "Purchase Order 4501462551" at bounding box center [86, 132] width 112 height 24
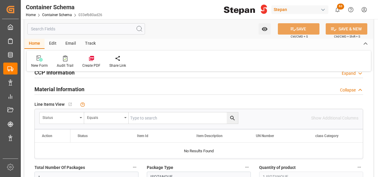
scroll to position [357, 0]
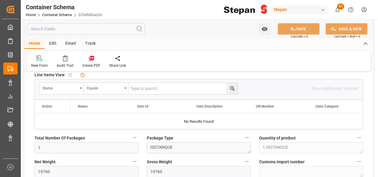
click at [80, 84] on div "Status" at bounding box center [62, 88] width 45 height 11
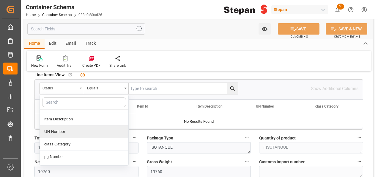
scroll to position [30, 0]
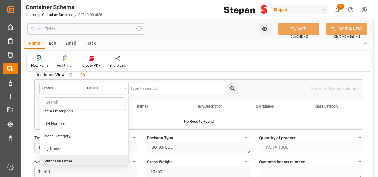
click at [53, 161] on div "Purchase Order" at bounding box center [84, 161] width 89 height 12
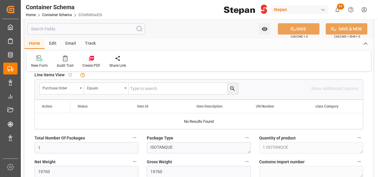
click at [132, 89] on input "text" at bounding box center [183, 88] width 109 height 11
paste input "4501462551"
type input "4501462551"
click at [233, 86] on icon "search button" at bounding box center [233, 88] width 6 height 6
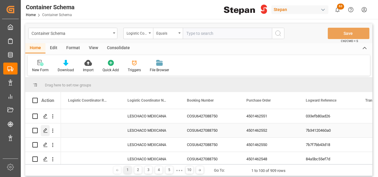
click at [45, 131] on icon "Press SPACE to select this row." at bounding box center [45, 130] width 5 height 5
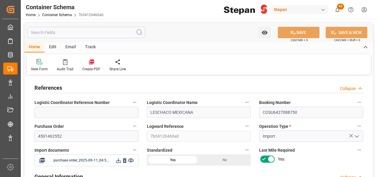
type input "14"
type input "55"
type input "1"
type input "20060"
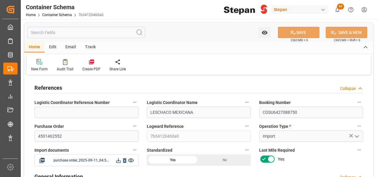
type input "20060"
type input "12"
type input "Cosco"
type input "COSCO Shipping Co. Ltd."
type input "NLRTM"
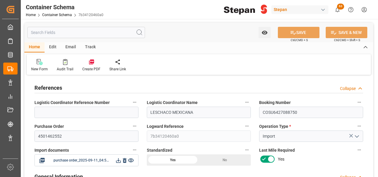
type input "MXVER"
type input "9356696"
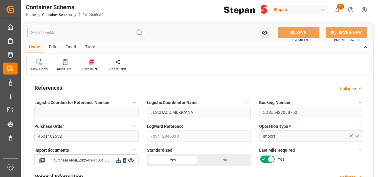
type input "9356696"
type input "0"
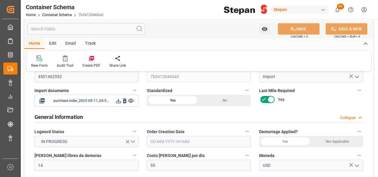
type input "[DATE] 00:00"
type input "[DATE]"
type input "[DATE] 12:30"
type input "[DATE] 00:00"
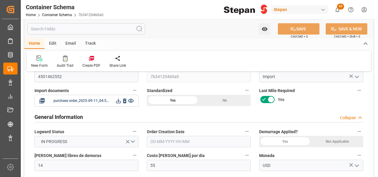
type input "[DATE] 12:30"
type input "[DATE] 13:03"
type input "[DATE] 21:00"
type input "[DATE] 00:00"
type input "[DATE] 21:00"
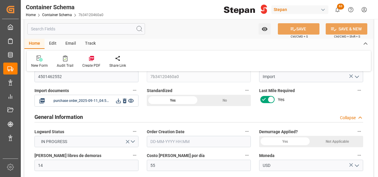
type input "[DATE] 23:00"
type input "[DATE]"
type input "[DATE] 16:50"
type input "[DATE] 16:43"
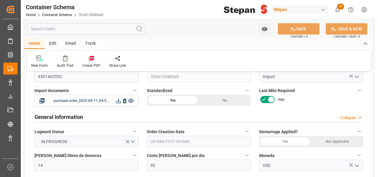
type input "[DATE]"
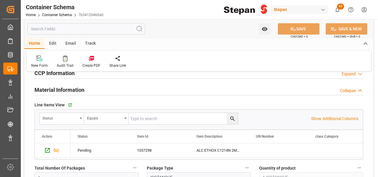
scroll to position [327, 0]
click at [47, 148] on icon "Press SPACE to select this row." at bounding box center [47, 150] width 6 height 6
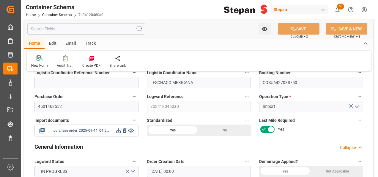
scroll to position [89, 0]
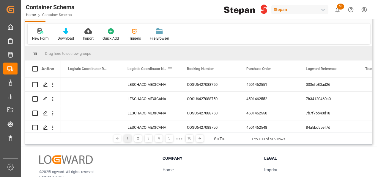
scroll to position [59, 0]
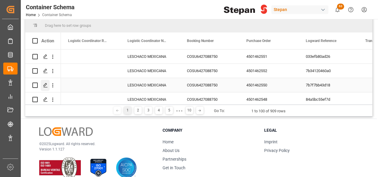
click at [43, 85] on icon "Press SPACE to select this row." at bounding box center [45, 85] width 5 height 5
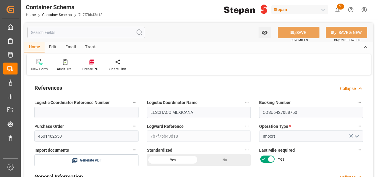
type input "14"
type input "55"
type input "1"
type input "19960"
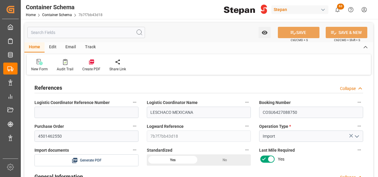
type input "19960"
type input "12"
type input "Cosco"
type input "COSCO Shipping Co. Ltd."
type input "NLRTM"
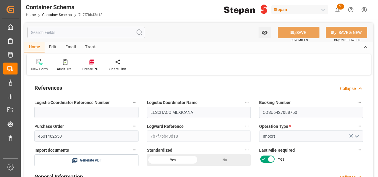
type input "MXVER"
type input "9356696"
type input "0"
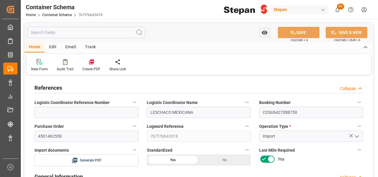
type input "11-09-2025 00:00"
type input "11-09-2025"
type input "29-08-2025 12:30"
type input "21-08-2025 00:00"
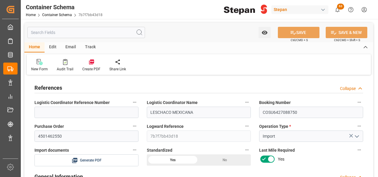
type input "21-08-2025 00:00"
type input "29-08-2025 13:03"
type input "16-09-2025 21:00"
type input "16-09-2025 00:00"
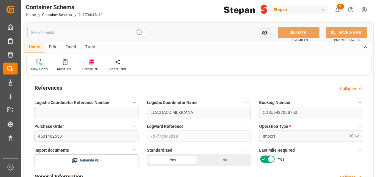
type input "17-09-2025 23:00"
type input "11-09-2025"
type input "11-09-2025 16:45"
type input "11-09-2025 16:01"
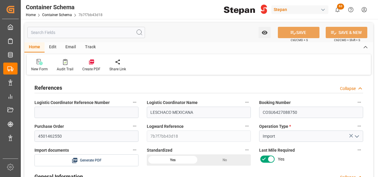
type input "11-09-2025"
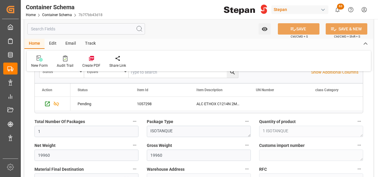
scroll to position [387, 0]
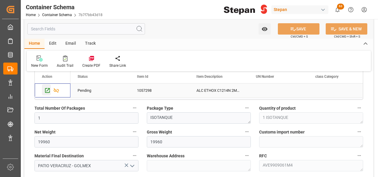
click at [44, 89] on icon "Press SPACE to select this row." at bounding box center [47, 90] width 6 height 6
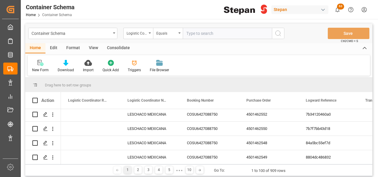
scroll to position [30, 0]
click at [45, 128] on polygon "Press SPACE to select this row." at bounding box center [45, 128] width 3 height 3
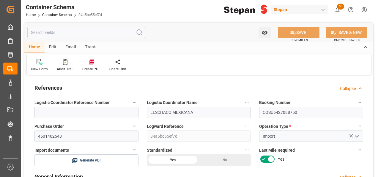
type input "14"
type input "55"
type input "1"
type input "19760"
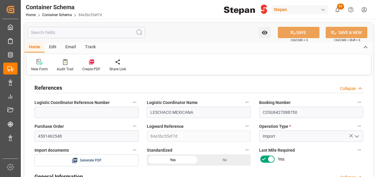
type input "19760"
type input "12"
type input "Cosco"
type input "COSCO Shipping Co. Ltd."
type input "NLRTM"
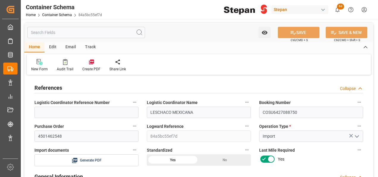
type input "MXVER"
type input "9356696"
type input "0"
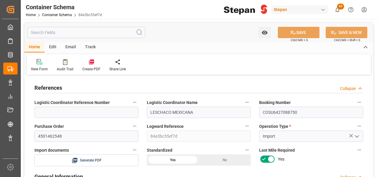
type input "[DATE] 00:00"
type input "[DATE]"
type input "[DATE] 12:30"
type input "[DATE] 00:00"
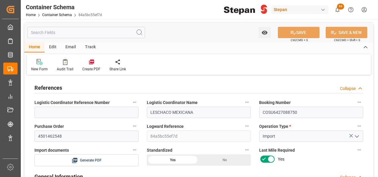
type input "[DATE] 00:00"
type input "[DATE] 13:03"
type input "[DATE] 21:00"
type input "[DATE] 00:00"
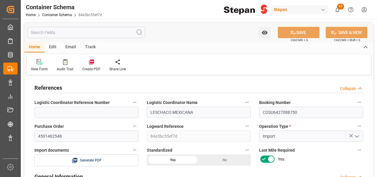
type input "[DATE] 23:00"
type input "[DATE]"
type input "[DATE] 16:45"
type input "[DATE] 15:55"
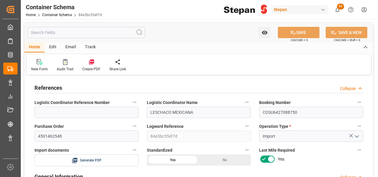
type input "[DATE]"
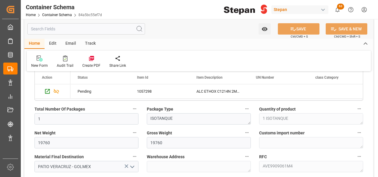
scroll to position [387, 0]
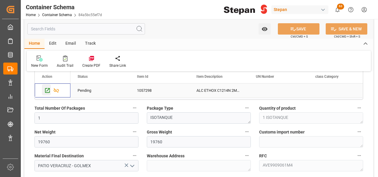
click at [46, 89] on icon "Press SPACE to select this row." at bounding box center [47, 90] width 6 height 6
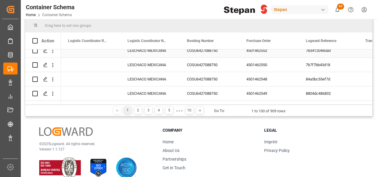
scroll to position [30, 0]
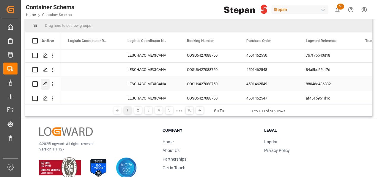
click at [46, 82] on icon "Press SPACE to select this row." at bounding box center [45, 83] width 5 height 5
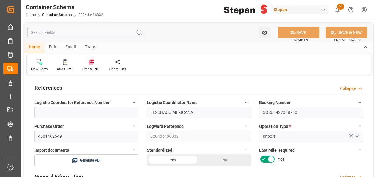
type input "14"
type input "55"
type input "1"
type input "19780"
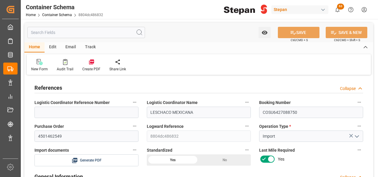
type input "19780"
type input "12"
type input "Cosco"
type input "COSCO Shipping Co. Ltd."
type input "NLRTM"
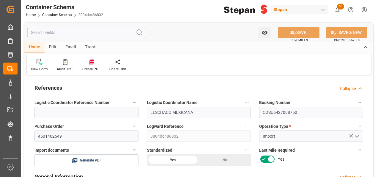
type input "MXVER"
type input "9356696"
type input "0"
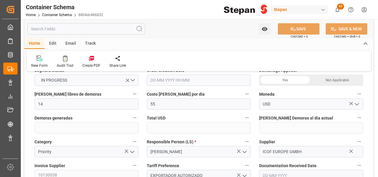
type input "[DATE] 00:00"
type input "[DATE]"
type input "[DATE] 12:30"
type input "[DATE] 00:00"
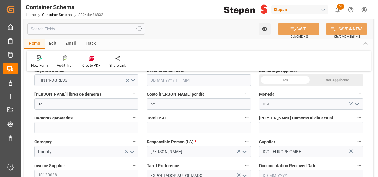
type input "[DATE] 00:00"
type input "[DATE] 13:03"
type input "[DATE] 21:00"
type input "[DATE] 00:00"
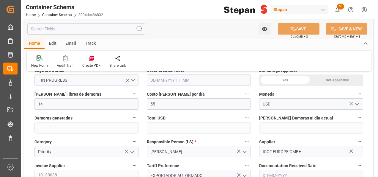
type input "[DATE] 23:00"
type input "[DATE]"
type input "[DATE] 16:45"
type input "11-09-2025 15:44"
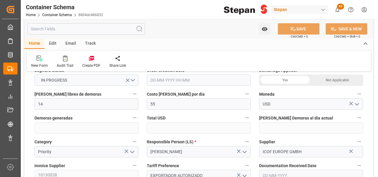
type input "[DATE]"
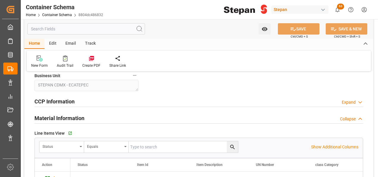
scroll to position [357, 0]
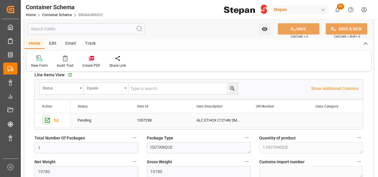
click at [48, 121] on icon "Press SPACE to select this row." at bounding box center [47, 120] width 5 height 5
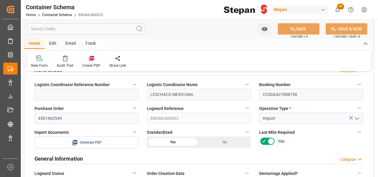
scroll to position [0, 0]
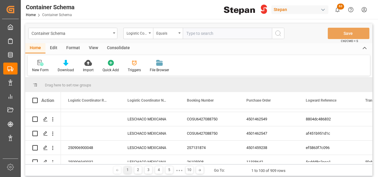
scroll to position [59, 0]
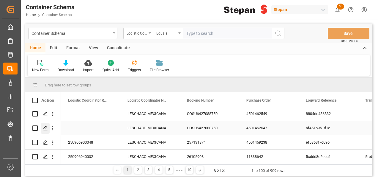
click at [44, 129] on polygon "Press SPACE to select this row." at bounding box center [45, 127] width 3 height 3
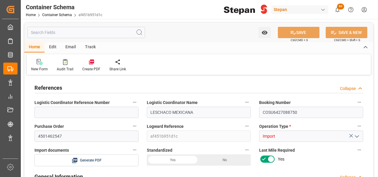
type input "14"
type input "55"
type input "1"
type input "19900"
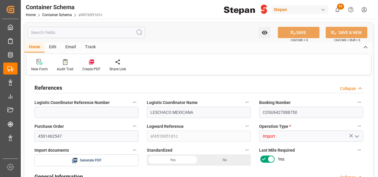
type input "19900"
type input "12"
type input "Cosco"
type input "COSCO Shipping Co. Ltd."
type input "NLRTM"
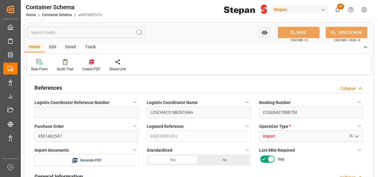
type input "MXVER"
type input "9356696"
type input "0"
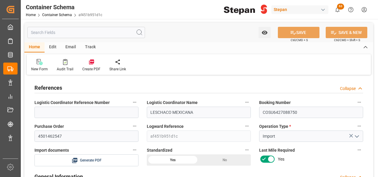
type input "[DATE] 00:00"
type input "[DATE]"
type input "[DATE] 12:30"
type input "[DATE] 00:00"
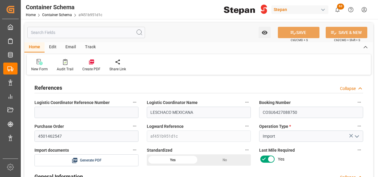
type input "[DATE] 00:00"
type input "[DATE] 13:03"
type input "[DATE] 21:00"
type input "[DATE] 00:00"
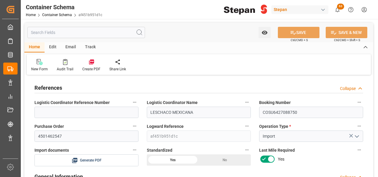
type input "[DATE] 23:00"
type input "[DATE]"
type input "[DATE] 16:45"
type input "11-09-2025 15:53"
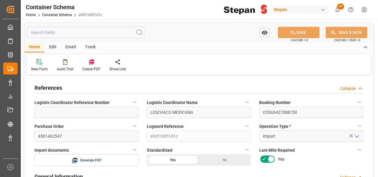
type input "[DATE]"
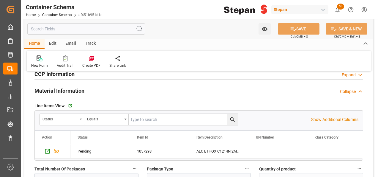
scroll to position [327, 0]
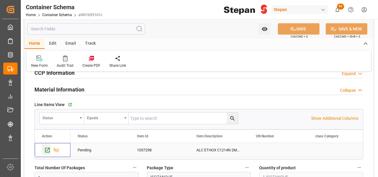
click at [48, 148] on icon "Press SPACE to select this row." at bounding box center [47, 150] width 6 height 6
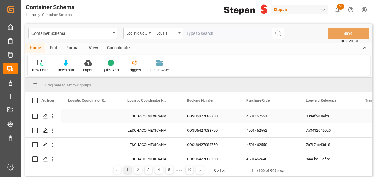
click at [204, 116] on div "COSU6427088750" at bounding box center [209, 116] width 59 height 14
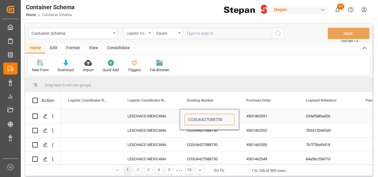
drag, startPoint x: 212, startPoint y: 119, endPoint x: 185, endPoint y: 120, distance: 27.1
click at [185, 120] on input "COSU6427088750" at bounding box center [210, 119] width 50 height 11
click at [192, 32] on input "text" at bounding box center [227, 33] width 89 height 11
click at [147, 31] on div "Logistic Coordinator Reference Number" at bounding box center [137, 32] width 20 height 7
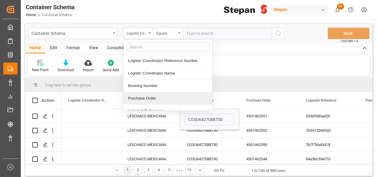
click at [137, 98] on div "Purchase Order" at bounding box center [168, 98] width 89 height 12
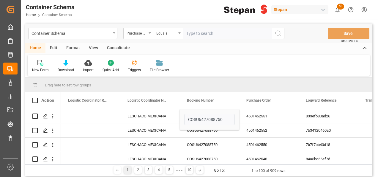
click at [198, 30] on input "text" at bounding box center [227, 33] width 89 height 11
paste input "COSU6427088750"
type input "COSU6427088750"
click at [278, 33] on icon "search button" at bounding box center [278, 33] width 7 height 7
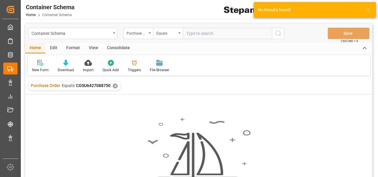
click at [113, 86] on div "✕" at bounding box center [115, 85] width 5 height 5
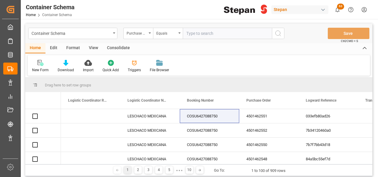
click at [149, 33] on icon "open menu" at bounding box center [150, 32] width 2 height 1
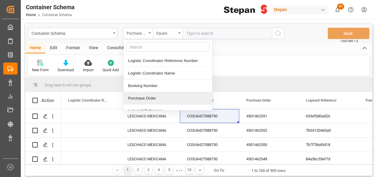
click at [139, 97] on div "Purchase Order" at bounding box center [168, 98] width 89 height 12
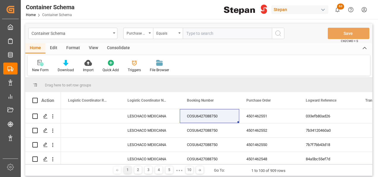
click at [192, 33] on input "text" at bounding box center [227, 33] width 89 height 11
paste input "COSU6427088750"
type input "COSU6427088750"
click at [277, 32] on icon "search button" at bounding box center [278, 33] width 7 height 7
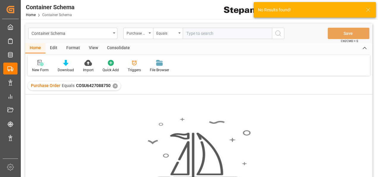
click at [111, 85] on div "Purchase Order Equals COSU6427088750 ✕" at bounding box center [74, 85] width 93 height 9
click at [113, 87] on div "✕" at bounding box center [115, 85] width 5 height 5
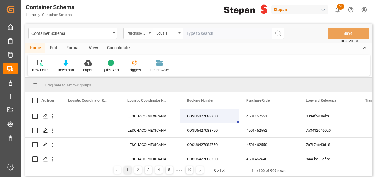
click at [150, 33] on icon "open menu" at bounding box center [150, 32] width 2 height 1
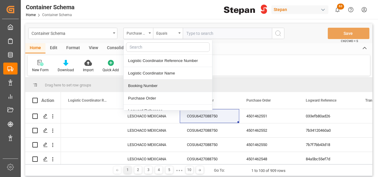
click at [139, 84] on div "Booking Number" at bounding box center [168, 85] width 89 height 12
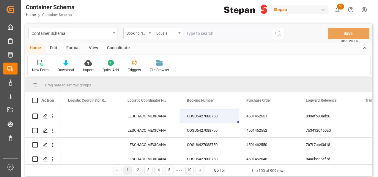
click at [194, 36] on input "text" at bounding box center [227, 33] width 89 height 11
paste input "COSU6427088750"
type input "COSU6427088750"
click at [277, 34] on icon "search button" at bounding box center [278, 33] width 7 height 7
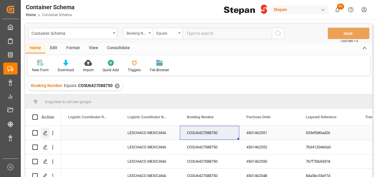
click at [45, 133] on polygon "Press SPACE to select this row." at bounding box center [45, 132] width 3 height 3
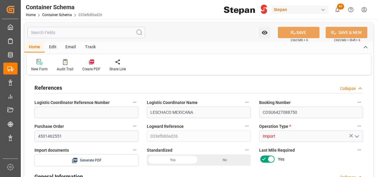
type input "14"
type input "55"
type input "1"
type input "19760"
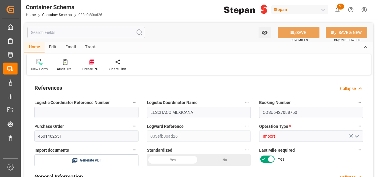
type input "12"
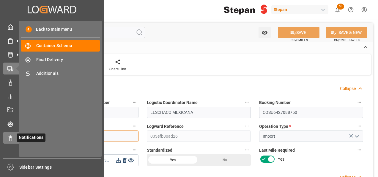
drag, startPoint x: 63, startPoint y: 136, endPoint x: 16, endPoint y: 139, distance: 47.4
click at [16, 139] on div "Created by potrace 1.15, written by Peter Selinger 2001-2017 Created by potrace…" at bounding box center [189, 88] width 378 height 177
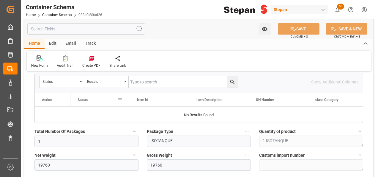
scroll to position [327, 0]
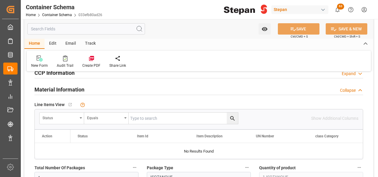
drag, startPoint x: 79, startPoint y: 118, endPoint x: 79, endPoint y: 130, distance: 11.9
click at [79, 117] on div "Status" at bounding box center [62, 117] width 45 height 11
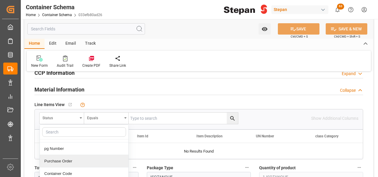
click at [61, 159] on div "Purchase Order" at bounding box center [84, 161] width 89 height 12
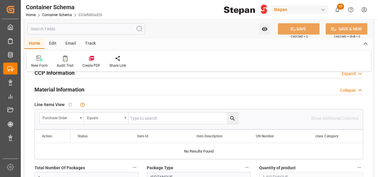
click at [142, 118] on input "text" at bounding box center [183, 117] width 109 height 11
paste input "4501462551"
click at [235, 116] on icon "search button" at bounding box center [233, 118] width 6 height 6
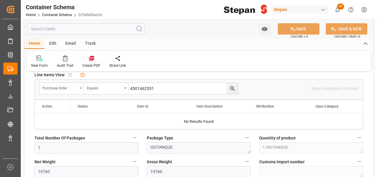
click at [81, 87] on icon "open menu" at bounding box center [81, 87] width 2 height 1
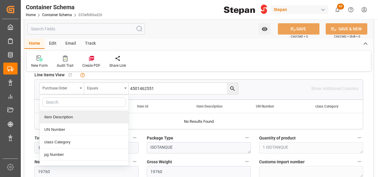
scroll to position [59, 0]
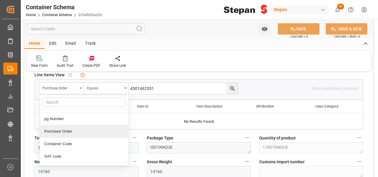
click at [65, 133] on div "Purchase Order" at bounding box center [84, 131] width 89 height 12
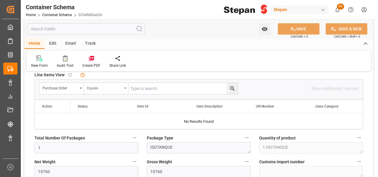
click at [127, 84] on div "Equals" at bounding box center [106, 88] width 45 height 11
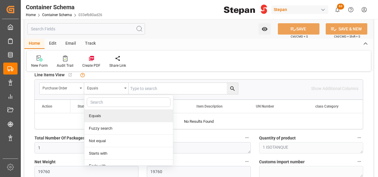
click at [100, 113] on div "Equals" at bounding box center [128, 115] width 89 height 12
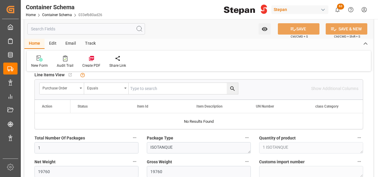
click at [130, 83] on input "text" at bounding box center [183, 88] width 109 height 11
paste input "4501462551"
click at [233, 88] on icon "search button" at bounding box center [232, 88] width 4 height 4
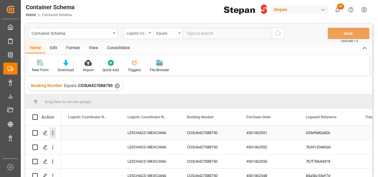
click at [52, 130] on icon "open menu" at bounding box center [53, 133] width 6 height 6
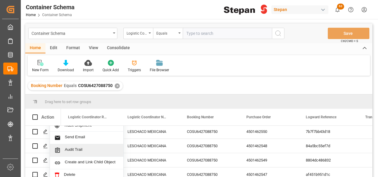
scroll to position [34, 0]
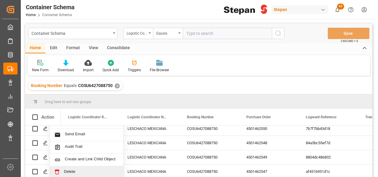
click at [72, 169] on span "Delete" at bounding box center [91, 171] width 55 height 5
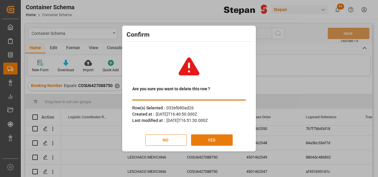
click at [214, 139] on button "YES" at bounding box center [212, 139] width 42 height 11
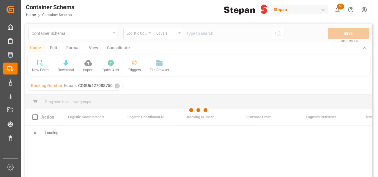
scroll to position [0, 0]
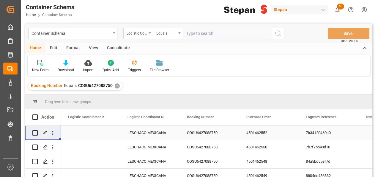
click at [44, 133] on icon "Press SPACE to select this row." at bounding box center [45, 132] width 5 height 5
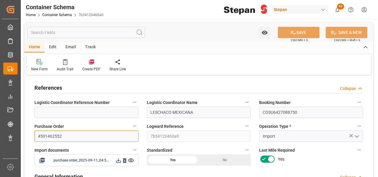
drag, startPoint x: 65, startPoint y: 138, endPoint x: 20, endPoint y: 135, distance: 45.6
click at [20, 135] on div "Created by potrace 1.15, written by Peter Selinger 2001-2017 Created by potrace…" at bounding box center [189, 88] width 378 height 177
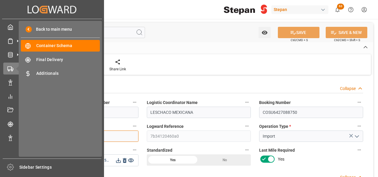
paste input "1"
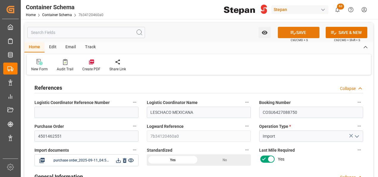
click at [303, 28] on button "SAVE" at bounding box center [299, 32] width 42 height 11
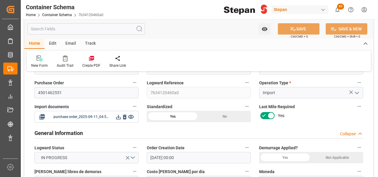
scroll to position [30, 0]
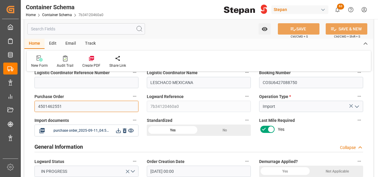
click at [68, 105] on input "4501462551" at bounding box center [86, 106] width 104 height 11
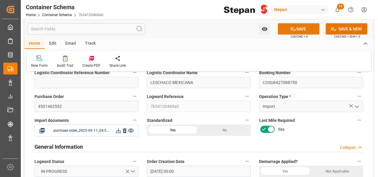
click at [309, 28] on button "SAVE" at bounding box center [299, 28] width 42 height 11
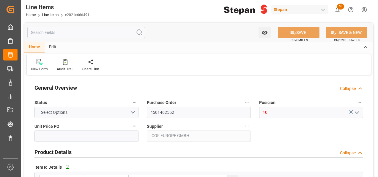
type input "2760"
type input "12352104"
type input "20000"
type input "20060"
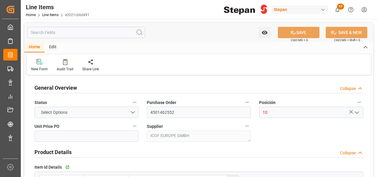
type input "55365.6"
type input "[DATE]"
type input "[DATE] 16:44"
type input "[DATE] 19:40"
type input "[DATE]"
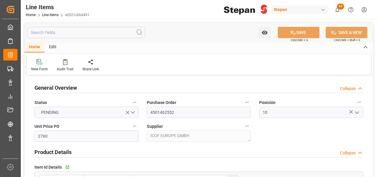
type input "[DATE]"
type input "2760"
type input "12352104"
type input "20000"
type input "19960"
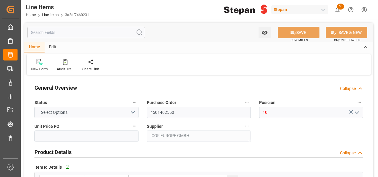
type input "19960"
type input "55089.6"
type input "[DATE]"
type input "[DATE] 16:03"
type input "[DATE] 19:40"
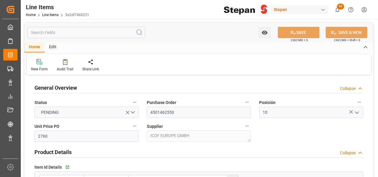
type input "[DATE]"
type input "2760"
type input "12352104"
type input "20000"
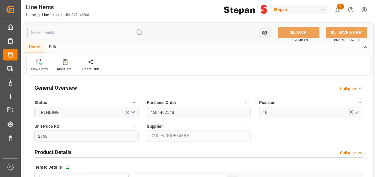
type input "19760"
type input "54537.6"
type input "[DATE]"
type input "[DATE] 15:56"
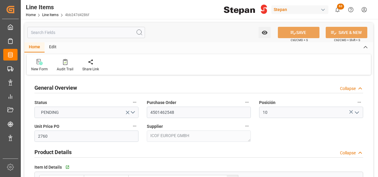
type input "[DATE] 19:40"
type input "[DATE]"
type input "2760"
type input "12352104"
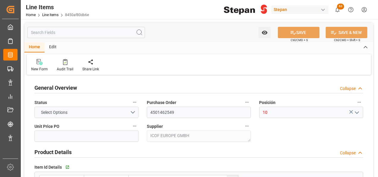
type input "20000"
type input "19780"
type input "54592.8"
type input "[DATE]"
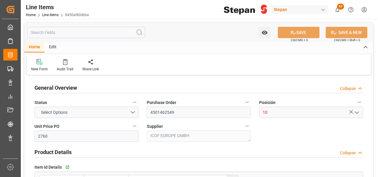
type input "[DATE] 15:44"
type input "[DATE] 19:40"
type input "[DATE]"
type input "2760"
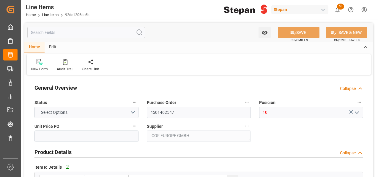
type input "12352104"
type input "20000"
type input "19900"
type input "54924"
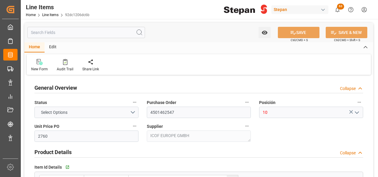
type input "[DATE]"
type input "[DATE] 15:54"
type input "[DATE] 19:40"
type input "[DATE]"
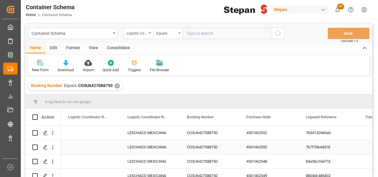
scroll to position [20, 0]
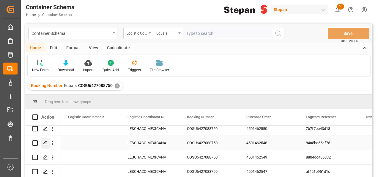
click at [45, 142] on icon "Press SPACE to select this row." at bounding box center [45, 142] width 5 height 5
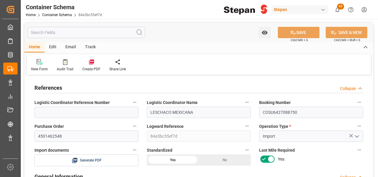
type input "14"
type input "55"
type input "1"
type input "19760"
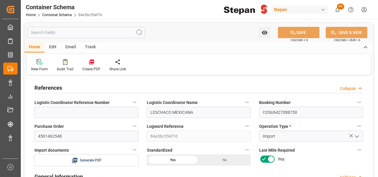
type input "19760"
type input "12"
type input "Cosco"
type input "COSCO Shipping Co. Ltd."
type input "NLRTM"
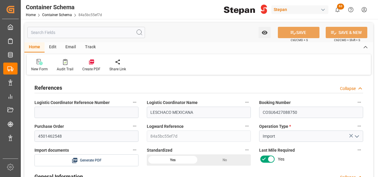
type input "MXVER"
type input "9356696"
type input "0"
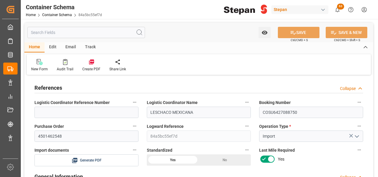
type input "[DATE] 00:00"
type input "[DATE]"
type input "[DATE] 12:30"
type input "[DATE] 00:00"
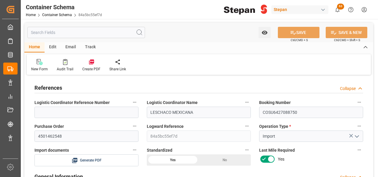
type input "[DATE] 00:00"
type input "[DATE] 13:03"
type input "[DATE] 21:00"
type input "[DATE] 00:00"
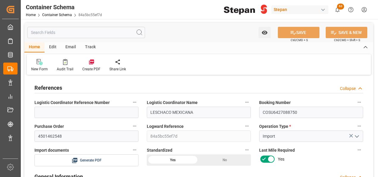
type input "[DATE] 23:00"
type input "[DATE]"
type input "[DATE] 16:45"
type input "[DATE] 15:55"
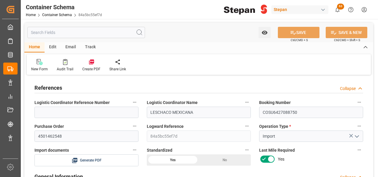
type input "[DATE]"
click at [71, 134] on input "4501462548" at bounding box center [86, 135] width 104 height 11
click at [53, 45] on div "Edit" at bounding box center [53, 47] width 16 height 10
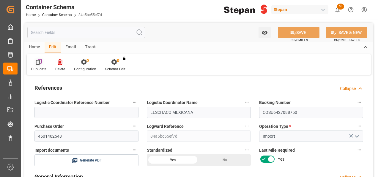
click at [39, 63] on icon at bounding box center [38, 62] width 4 height 5
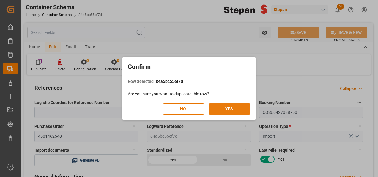
click at [240, 107] on button "YES" at bounding box center [230, 108] width 42 height 11
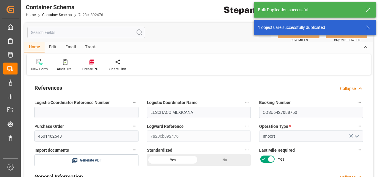
type input "14"
type input "55"
type input "1"
type input "19760"
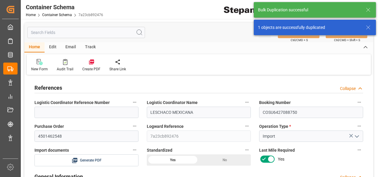
type input "12"
type input "Cosco"
type input "COSCO Shipping Co. Ltd."
type input "NLRTM"
type input "MXVER"
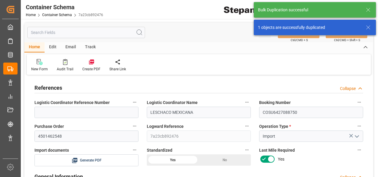
type input "MXVER"
type input "9356696"
type input "0"
type input "[DATE] 00:00"
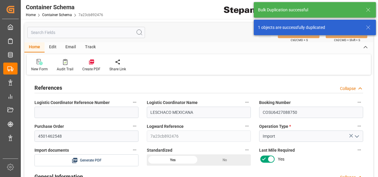
type input "[DATE]"
type input "[DATE] 12:30"
type input "[DATE] 00:00"
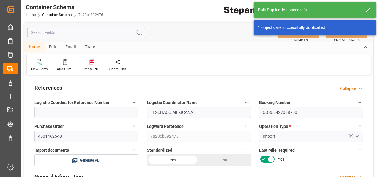
type input "[DATE] 13:03"
type input "[DATE] 21:00"
type input "[DATE] 00:00"
type input "[DATE] 23:00"
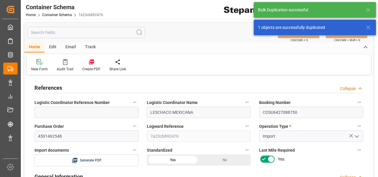
type input "[DATE]"
type input "[DATE] 17:04"
type input "[DATE]"
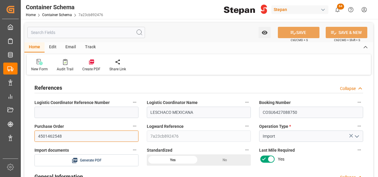
drag, startPoint x: 68, startPoint y: 137, endPoint x: 29, endPoint y: 135, distance: 39.9
paste input "51"
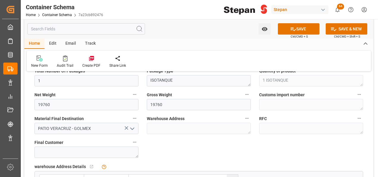
scroll to position [446, 0]
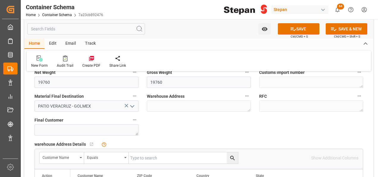
type input "4501462551"
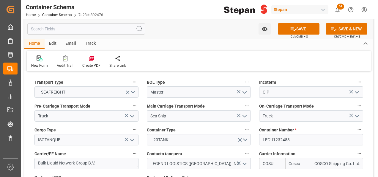
scroll to position [744, 0]
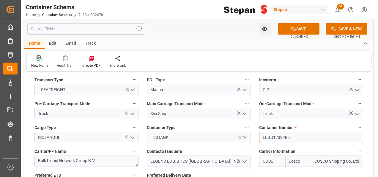
drag, startPoint x: 293, startPoint y: 127, endPoint x: 248, endPoint y: 126, distance: 44.9
click at [248, 126] on div "References Collapse Logistic Coordinator Reference Number Logistic Coordinator …" at bounding box center [198, 142] width 349 height 1618
drag, startPoint x: 287, startPoint y: 125, endPoint x: 260, endPoint y: 125, distance: 27.7
click at [260, 131] on input "LEGU1232488" at bounding box center [311, 136] width 104 height 11
paste input "SLZU2571101"
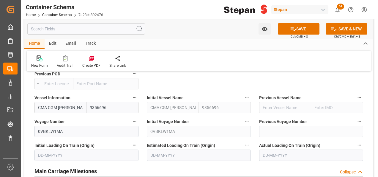
scroll to position [803, 0]
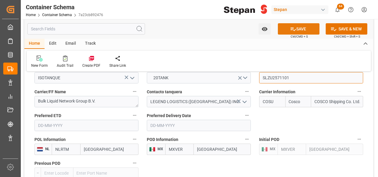
type input "SLZU2571101"
click at [292, 31] on icon at bounding box center [293, 29] width 6 height 6
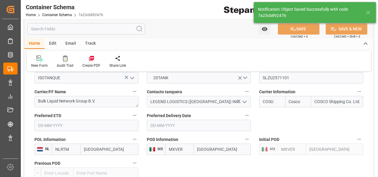
type textarea "Container is already in Final Delivery Phase."
type input "[DATE] 17:05"
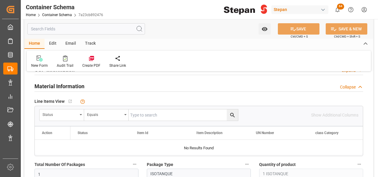
scroll to position [357, 0]
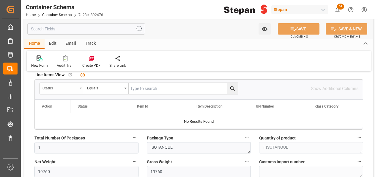
click at [82, 89] on div "Status" at bounding box center [62, 88] width 45 height 11
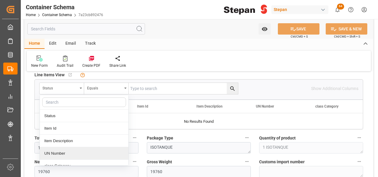
scroll to position [30, 0]
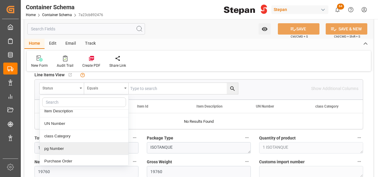
click at [59, 146] on div "pg Number" at bounding box center [84, 148] width 89 height 12
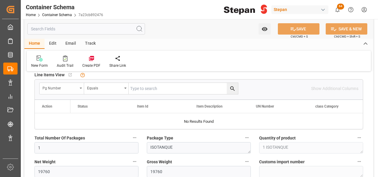
click at [77, 86] on div "pg Number" at bounding box center [60, 87] width 35 height 7
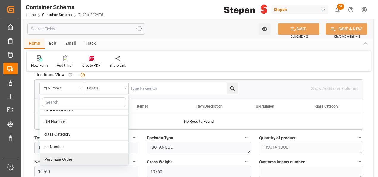
scroll to position [59, 0]
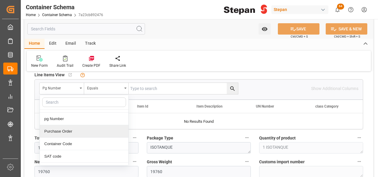
click at [62, 130] on div "Purchase Order" at bounding box center [84, 131] width 89 height 12
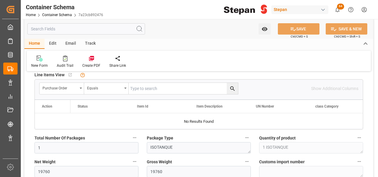
click at [136, 85] on input "text" at bounding box center [183, 88] width 109 height 11
paste input "4501462551"
type input "4501462551"
click at [233, 87] on icon "search button" at bounding box center [233, 88] width 6 height 6
click at [232, 85] on icon "search button" at bounding box center [233, 88] width 6 height 6
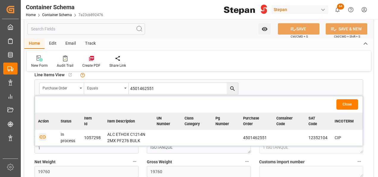
click at [42, 135] on icon "button" at bounding box center [42, 136] width 7 height 7
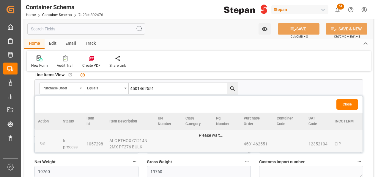
click at [351, 102] on button "Close" at bounding box center [348, 104] width 22 height 10
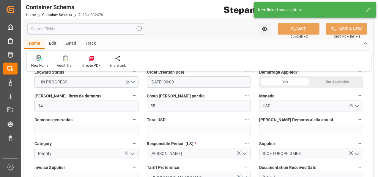
scroll to position [0, 0]
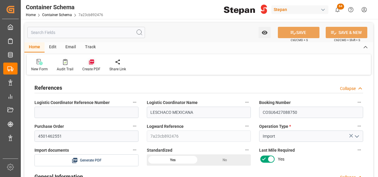
click at [90, 60] on icon at bounding box center [91, 61] width 5 height 5
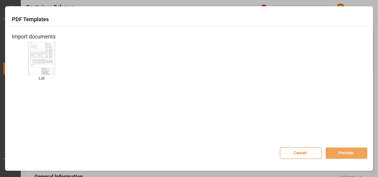
click at [33, 61] on img at bounding box center [42, 58] width 24 height 34
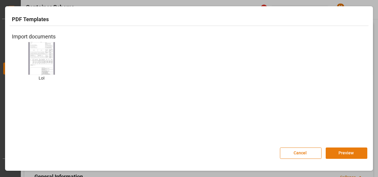
click at [345, 152] on button "Preview" at bounding box center [347, 152] width 42 height 11
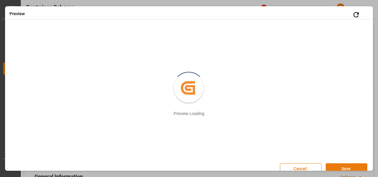
click at [340, 166] on button "Save" at bounding box center [347, 168] width 42 height 11
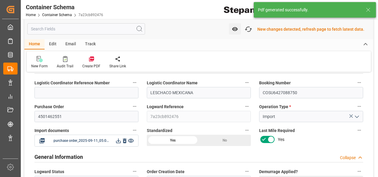
scroll to position [30, 0]
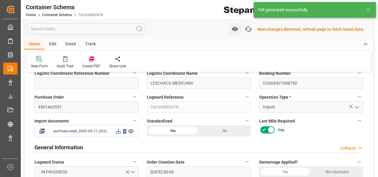
click at [119, 131] on icon at bounding box center [118, 131] width 5 height 5
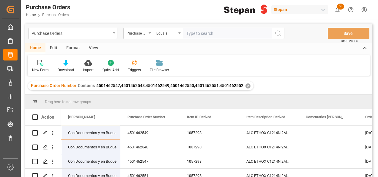
click at [247, 85] on div "✕" at bounding box center [248, 85] width 5 height 5
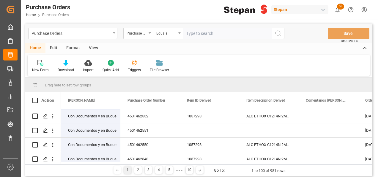
click at [198, 34] on input "text" at bounding box center [227, 33] width 89 height 11
paste input "4501462551"
type input "4501462551"
click at [276, 32] on icon "search button" at bounding box center [278, 33] width 7 height 7
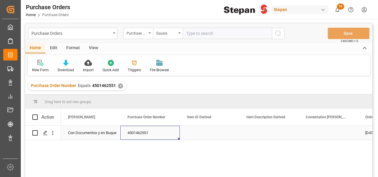
click at [137, 134] on div "4501462551" at bounding box center [149, 133] width 59 height 14
click at [203, 129] on div "Press SPACE to select this row." at bounding box center [209, 133] width 59 height 14
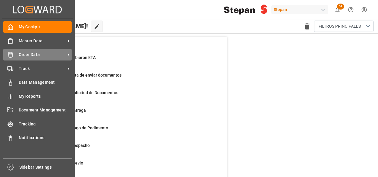
click at [24, 54] on span "Order Data" at bounding box center [42, 54] width 47 height 6
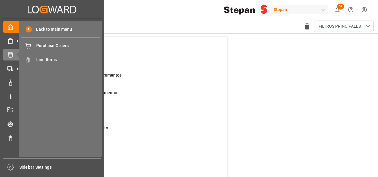
click at [2, 68] on div "Created by potrace 1.15, written by [PERSON_NAME] [DATE]-[DATE] Created by potr…" at bounding box center [52, 86] width 104 height 173
click at [13, 68] on icon at bounding box center [10, 69] width 6 height 6
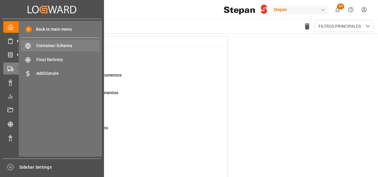
click at [52, 40] on div "Container Schema Container Schema" at bounding box center [60, 46] width 79 height 12
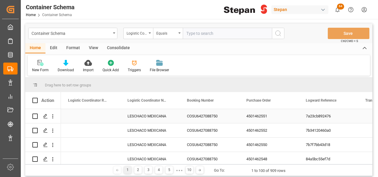
click at [201, 114] on div "COSU6427088750" at bounding box center [209, 116] width 59 height 14
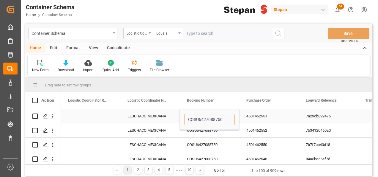
drag, startPoint x: 228, startPoint y: 120, endPoint x: 189, endPoint y: 116, distance: 39.7
click at [189, 116] on input "COSU6427088750" at bounding box center [210, 119] width 50 height 11
click at [149, 33] on icon "open menu" at bounding box center [150, 32] width 2 height 1
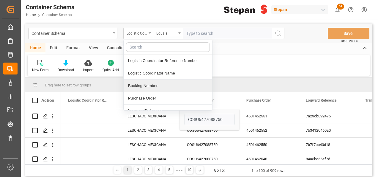
click at [145, 84] on div "Booking Number" at bounding box center [168, 85] width 89 height 12
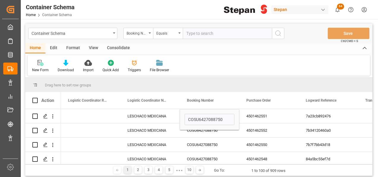
click at [201, 34] on input "text" at bounding box center [227, 33] width 89 height 11
paste input "COSU6427088750"
type input "COSU6427088750"
click at [280, 30] on icon "search button" at bounding box center [278, 33] width 7 height 7
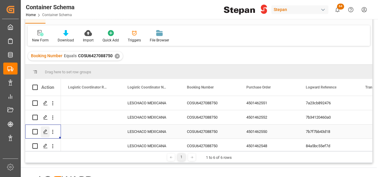
click at [45, 131] on icon "Press SPACE to select this row." at bounding box center [45, 131] width 5 height 5
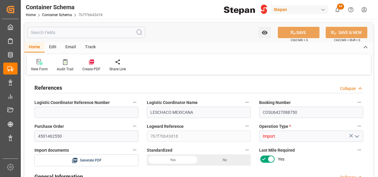
type input "14"
type input "55"
type input "1"
type input "19960"
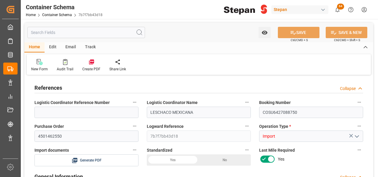
type input "19960"
type input "12"
type input "Cosco"
type input "COSCO Shipping Co. Ltd."
type input "NLRTM"
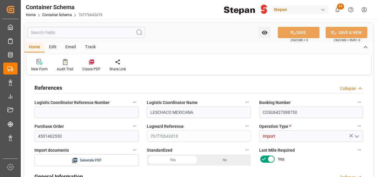
type input "MXVER"
type input "9356696"
type input "0"
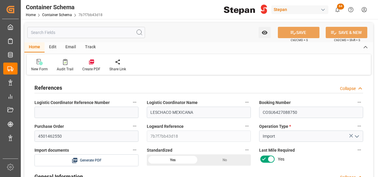
type input "[DATE] 00:00"
type input "[DATE]"
type input "[DATE] 12:30"
type input "[DATE] 00:00"
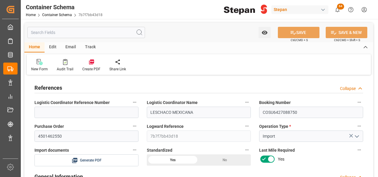
type input "[DATE] 00:00"
type input "[DATE] 13:03"
type input "[DATE] 21:00"
type input "[DATE] 00:00"
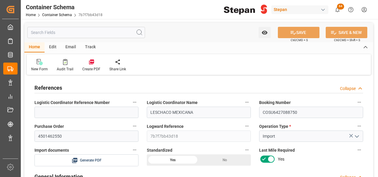
type input "[DATE] 23:00"
type input "[DATE]"
type input "[DATE] 17:07"
type input "[DATE] 16:01"
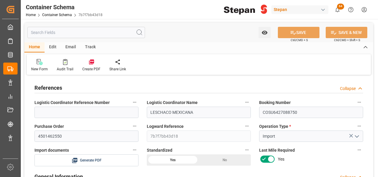
type input "[DATE]"
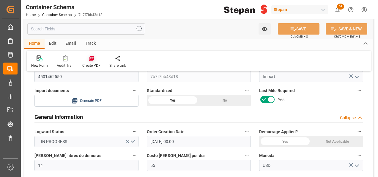
click at [94, 59] on div at bounding box center [91, 58] width 18 height 6
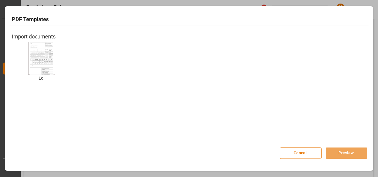
click at [44, 65] on img at bounding box center [42, 58] width 24 height 34
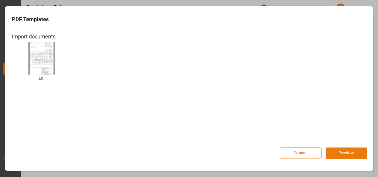
click at [344, 155] on button "Preview" at bounding box center [347, 152] width 42 height 11
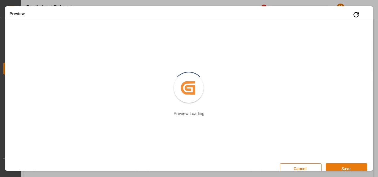
click at [339, 165] on button "Save" at bounding box center [347, 168] width 42 height 11
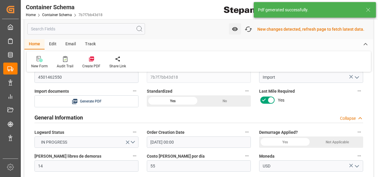
scroll to position [60, 0]
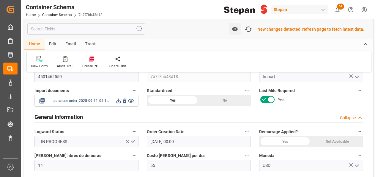
click at [120, 99] on icon at bounding box center [118, 101] width 6 height 6
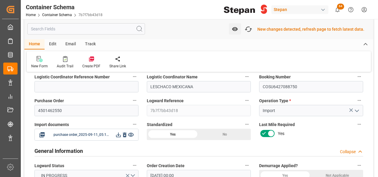
scroll to position [0, 0]
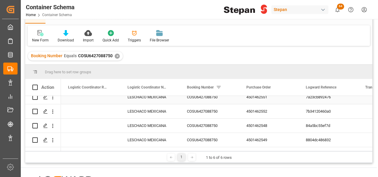
scroll to position [30, 0]
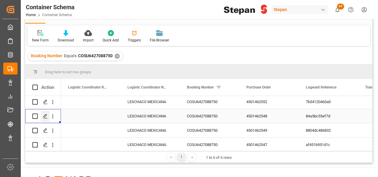
click at [44, 118] on line "Press SPACE to select this row." at bounding box center [46, 118] width 4 height 0
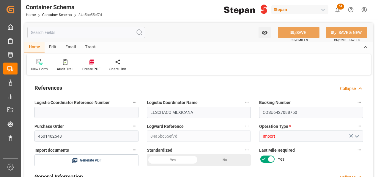
type input "14"
type input "55"
type input "1"
type input "19760"
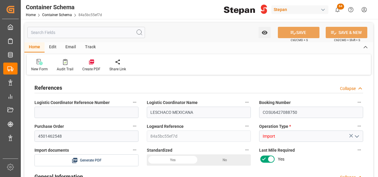
type input "19760"
type input "12"
type input "Cosco"
type input "COSCO Shipping Co. Ltd."
type input "NLRTM"
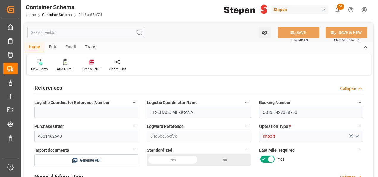
type input "MXVER"
type input "9356696"
type input "0"
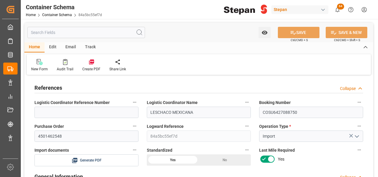
type input "[DATE] 00:00"
type input "[DATE]"
type input "[DATE] 12:30"
type input "[DATE] 00:00"
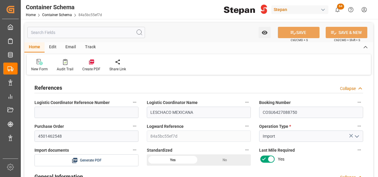
type input "[DATE] 00:00"
type input "[DATE] 13:03"
type input "[DATE] 21:00"
type input "[DATE] 00:00"
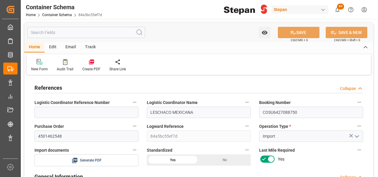
type input "[DATE] 23:00"
type input "[DATE]"
type input "[DATE] 17:07"
type input "[DATE] 15:55"
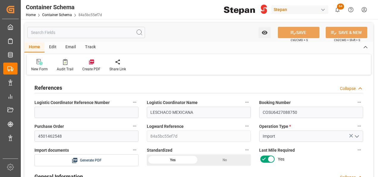
type input "[DATE]"
click at [64, 135] on input "4501462548" at bounding box center [86, 135] width 104 height 11
click at [92, 64] on icon at bounding box center [92, 62] width 6 height 6
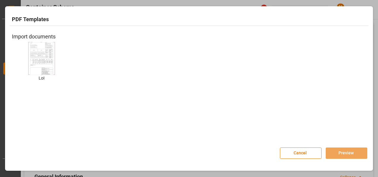
click at [36, 47] on img at bounding box center [42, 58] width 24 height 34
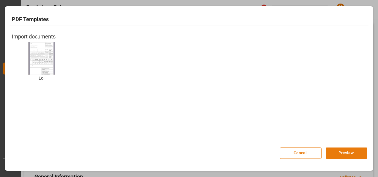
click at [338, 154] on button "Preview" at bounding box center [347, 152] width 42 height 11
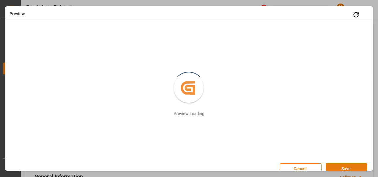
click at [338, 164] on button "Save" at bounding box center [347, 168] width 42 height 11
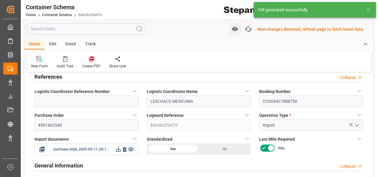
scroll to position [30, 0]
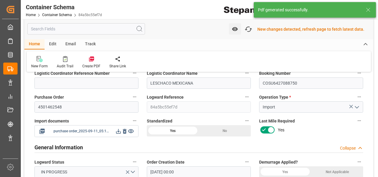
click at [118, 131] on icon at bounding box center [118, 131] width 6 height 6
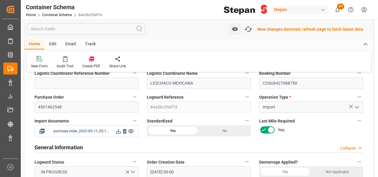
click at [120, 131] on icon at bounding box center [118, 131] width 6 height 6
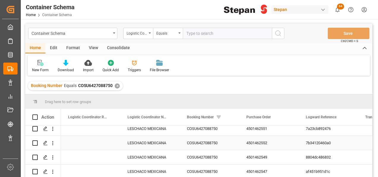
scroll to position [34, 0]
click at [46, 155] on icon "Press SPACE to select this row." at bounding box center [45, 157] width 5 height 5
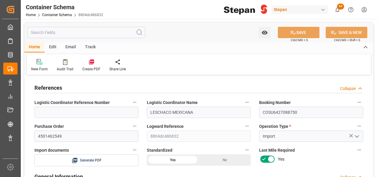
type input "14"
type input "55"
type input "1"
type input "19780"
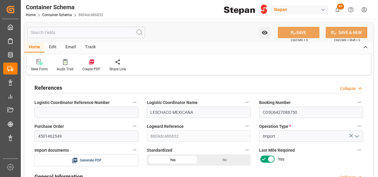
type input "19780"
type input "12"
type input "Cosco"
type input "COSCO Shipping Co. Ltd."
type input "NLRTM"
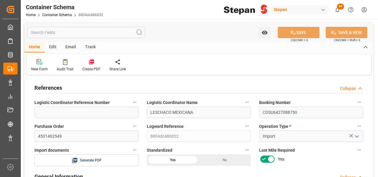
type input "MXVER"
type input "9356696"
type input "0"
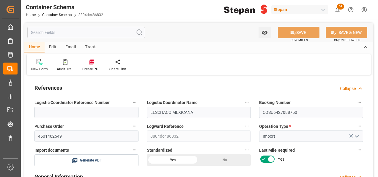
type input "[DATE] 00:00"
type input "[DATE]"
type input "[DATE] 12:30"
type input "[DATE] 00:00"
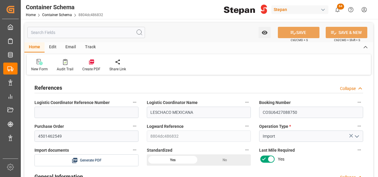
type input "[DATE] 00:00"
type input "[DATE] 13:03"
type input "[DATE] 21:00"
type input "[DATE] 00:00"
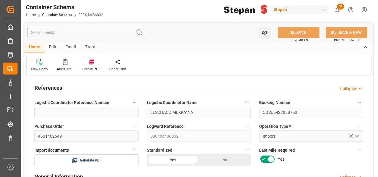
type input "[DATE] 23:00"
type input "[DATE]"
type input "[DATE] 17:07"
type input "[DATE] 15:44"
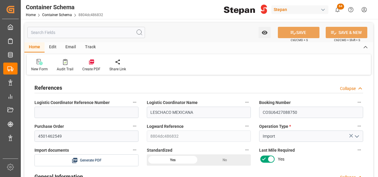
type input "[DATE]"
click at [89, 62] on icon at bounding box center [92, 62] width 6 height 6
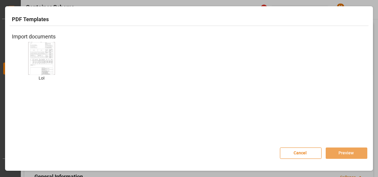
click at [37, 52] on img at bounding box center [42, 58] width 24 height 34
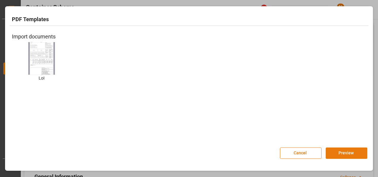
click at [337, 157] on button "Preview" at bounding box center [347, 152] width 42 height 11
click at [337, 151] on button "Preview" at bounding box center [347, 152] width 42 height 11
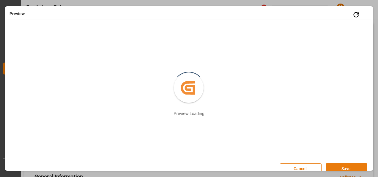
click at [341, 167] on button "Save" at bounding box center [347, 168] width 42 height 11
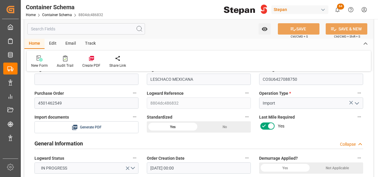
scroll to position [59, 0]
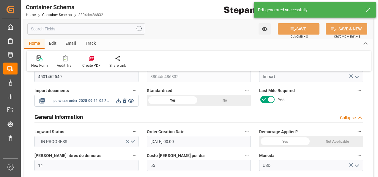
click at [119, 103] on icon at bounding box center [118, 100] width 5 height 5
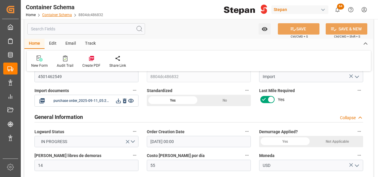
click at [59, 15] on link "Container Schema" at bounding box center [57, 15] width 30 height 4
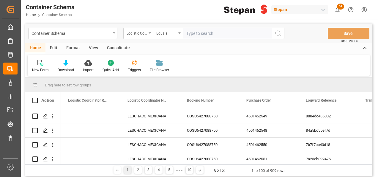
click at [149, 33] on icon "open menu" at bounding box center [150, 32] width 2 height 1
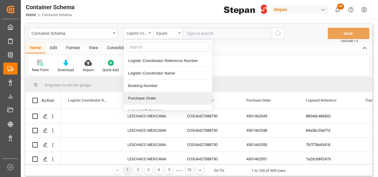
click at [136, 99] on div "Purchase Order" at bounding box center [168, 98] width 89 height 12
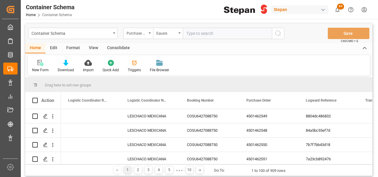
click at [190, 30] on input "text" at bounding box center [227, 33] width 89 height 11
paste input "LEGU1233015"
type input "LEGU1233015"
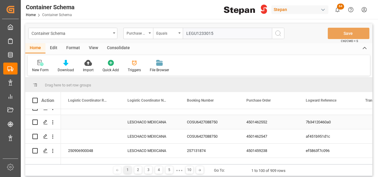
scroll to position [59, 0]
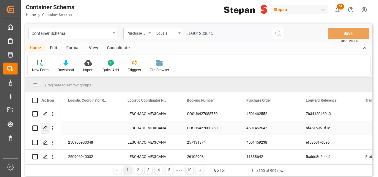
click at [46, 129] on icon "Press SPACE to select this row." at bounding box center [45, 128] width 5 height 5
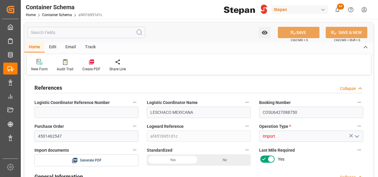
type input "14"
type input "55"
type input "1"
type input "19900"
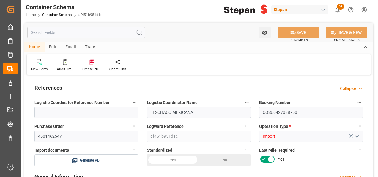
type input "19900"
type input "12"
type input "Cosco"
type input "COSCO Shipping Co. Ltd."
type input "NLRTM"
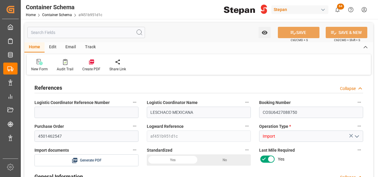
type input "MXVER"
type input "9356696"
type input "0"
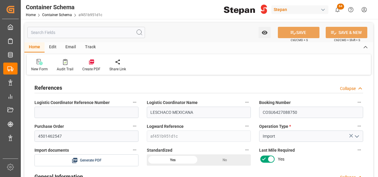
type input "[DATE] 00:00"
type input "[DATE]"
type input "[DATE] 12:30"
type input "[DATE] 00:00"
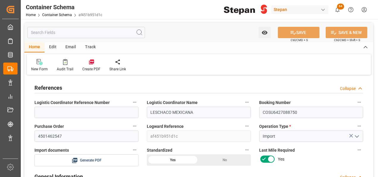
type input "[DATE] 00:00"
type input "[DATE] 13:03"
type input "[DATE] 21:00"
type input "[DATE] 00:00"
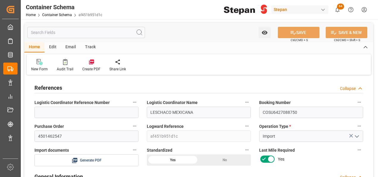
type input "[DATE] 23:00"
type input "[DATE]"
type input "[DATE] 17:07"
type input "[DATE] 15:53"
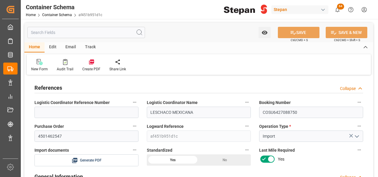
type input "[DATE]"
click at [90, 62] on icon at bounding box center [92, 62] width 6 height 6
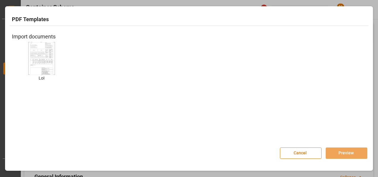
click at [43, 63] on img at bounding box center [42, 58] width 24 height 34
click at [37, 59] on img at bounding box center [42, 58] width 24 height 34
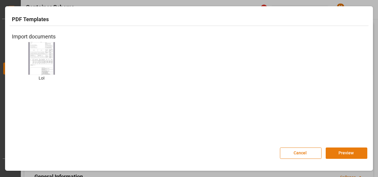
click at [351, 150] on button "Preview" at bounding box center [347, 152] width 42 height 11
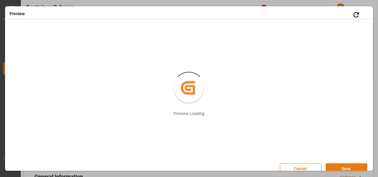
click at [343, 165] on button "Save" at bounding box center [347, 168] width 42 height 11
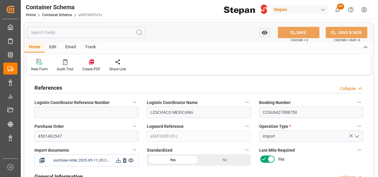
click at [118, 160] on icon at bounding box center [118, 160] width 5 height 5
click at [51, 15] on link "Container Schema" at bounding box center [57, 15] width 30 height 4
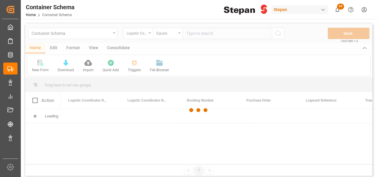
click at [150, 33] on div at bounding box center [198, 109] width 347 height 173
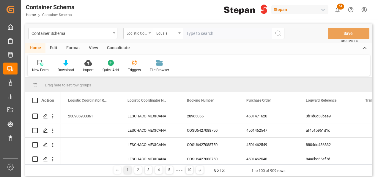
click at [146, 33] on div "Logistic Coordinator Reference Number" at bounding box center [137, 32] width 20 height 7
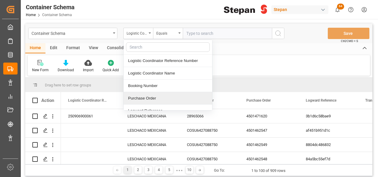
drag, startPoint x: 132, startPoint y: 97, endPoint x: 148, endPoint y: 83, distance: 21.3
click at [132, 98] on div "Purchase Order" at bounding box center [168, 98] width 89 height 12
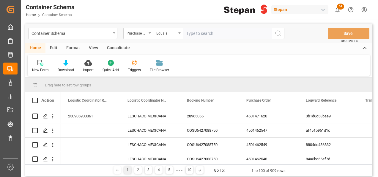
click at [197, 30] on input "text" at bounding box center [227, 33] width 89 height 11
paste input "4501470389"
type input "4501470389"
click at [276, 35] on icon "search button" at bounding box center [278, 33] width 7 height 7
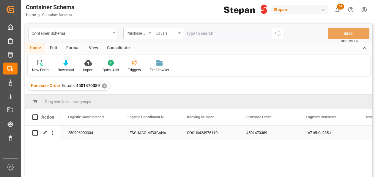
click at [154, 137] on div "LESCHACO MEXICANA" at bounding box center [149, 133] width 59 height 14
